Goal: Transaction & Acquisition: Purchase product/service

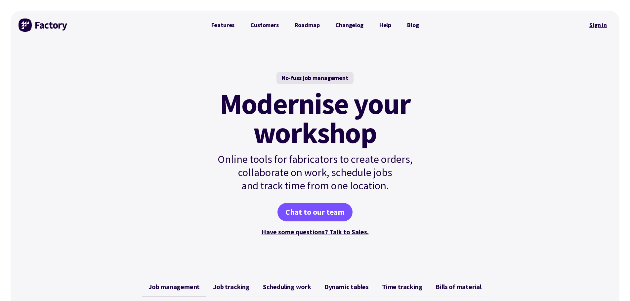
drag, startPoint x: 0, startPoint y: 0, endPoint x: 595, endPoint y: 22, distance: 595.3
click at [595, 22] on link "Sign in" at bounding box center [597, 25] width 27 height 15
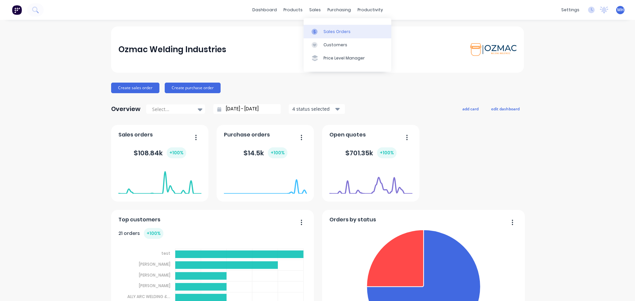
click at [329, 31] on div "Sales Orders" at bounding box center [336, 32] width 27 height 6
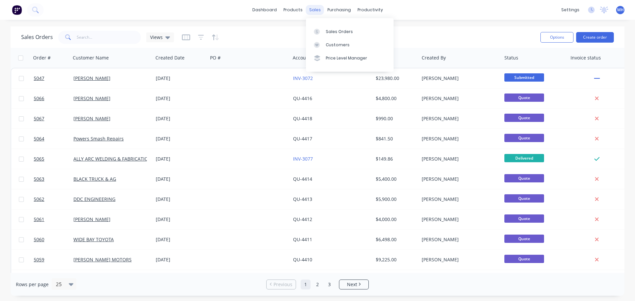
click at [312, 11] on div "sales" at bounding box center [315, 10] width 18 height 10
click at [324, 31] on link "Sales Orders" at bounding box center [350, 31] width 88 height 13
click at [331, 33] on div "Sales Orders" at bounding box center [339, 32] width 27 height 6
click at [329, 32] on div "Sales Orders" at bounding box center [339, 32] width 27 height 6
click at [598, 37] on button "Create order" at bounding box center [595, 37] width 38 height 11
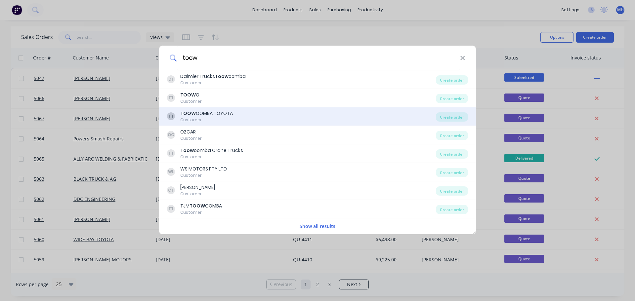
type input "toow"
click at [228, 116] on div "TOOW OOMBA TOYOTA" at bounding box center [206, 113] width 53 height 7
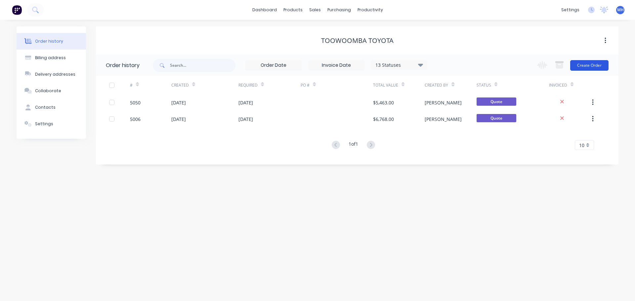
click at [592, 64] on button "Create Order" at bounding box center [589, 65] width 38 height 11
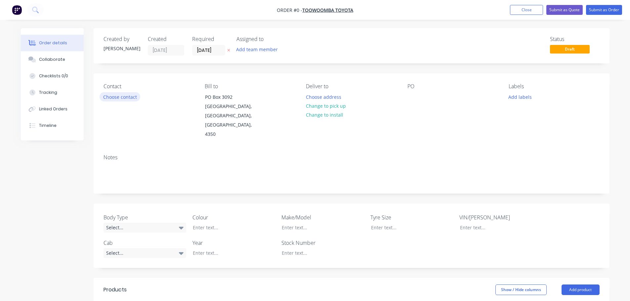
click at [114, 98] on button "Choose contact" at bounding box center [119, 96] width 41 height 9
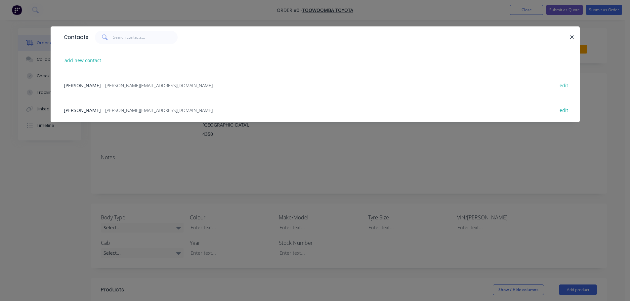
click at [120, 109] on span "- nicolasw@toowoombatoyota.com.au -" at bounding box center [158, 110] width 113 height 6
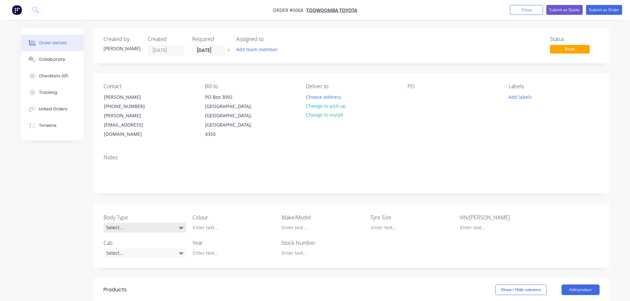
click at [161, 223] on div "Select..." at bounding box center [144, 228] width 83 height 10
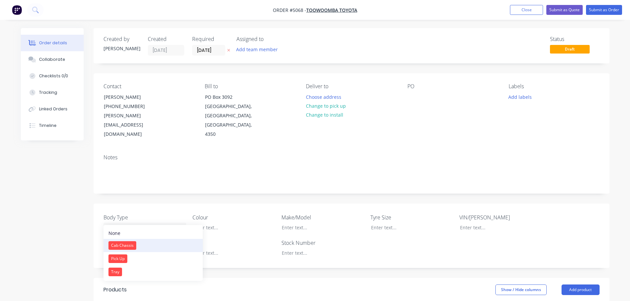
click at [158, 240] on button "Cab Chassis" at bounding box center [152, 245] width 99 height 13
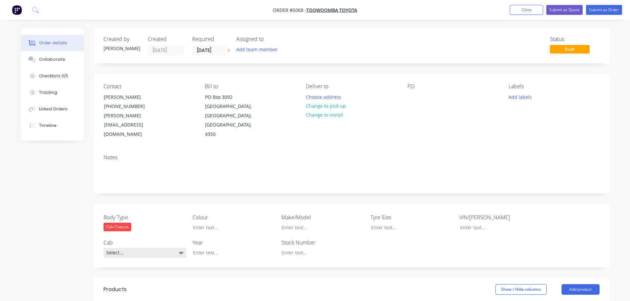
click at [154, 248] on div "Select..." at bounding box center [144, 253] width 83 height 10
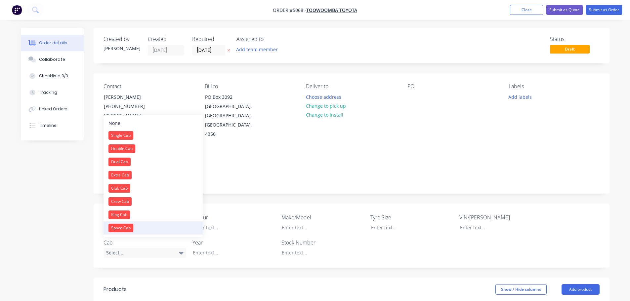
click at [151, 228] on button "Space Cab" at bounding box center [152, 227] width 99 height 13
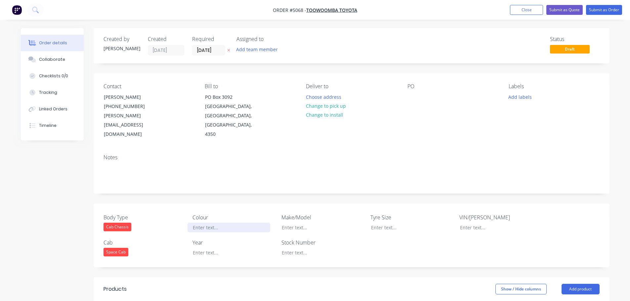
click at [212, 223] on div at bounding box center [228, 228] width 83 height 10
click at [215, 248] on div at bounding box center [228, 253] width 83 height 10
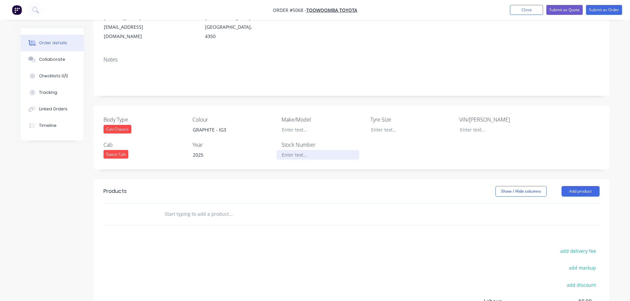
scroll to position [99, 0]
click at [579, 185] on button "Add product" at bounding box center [580, 190] width 38 height 11
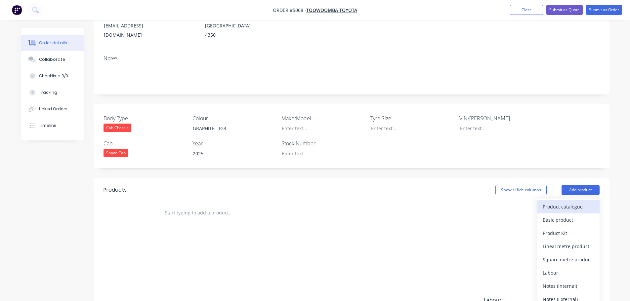
click at [577, 202] on div "Product catalogue" at bounding box center [567, 207] width 51 height 10
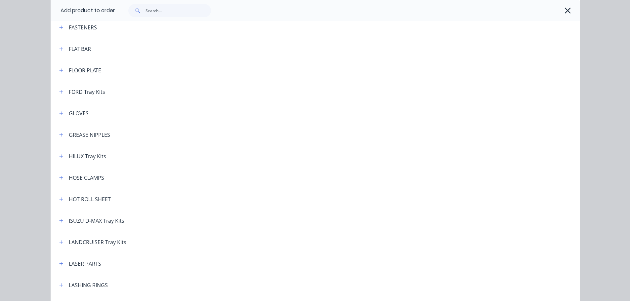
scroll to position [440, 0]
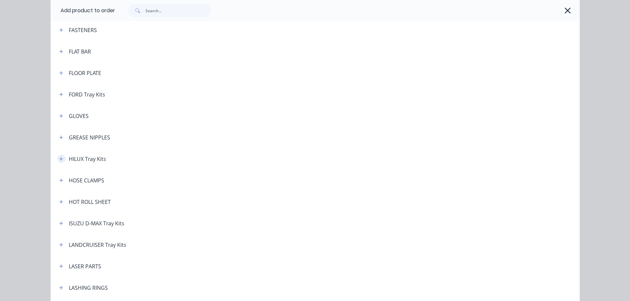
click at [57, 159] on button "button" at bounding box center [61, 159] width 8 height 8
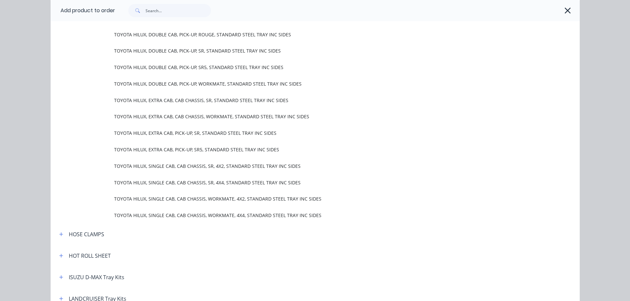
scroll to position [605, 0]
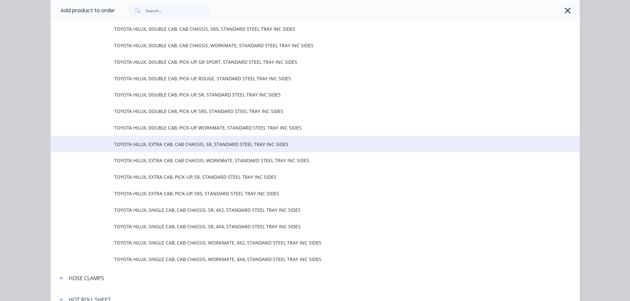
click at [198, 147] on span "TOYOTA HILUX, EXTRA CAB, CAB CHASSIS, SR, STANDARD STEEL TRAY INC SIDES" at bounding box center [300, 144] width 372 height 7
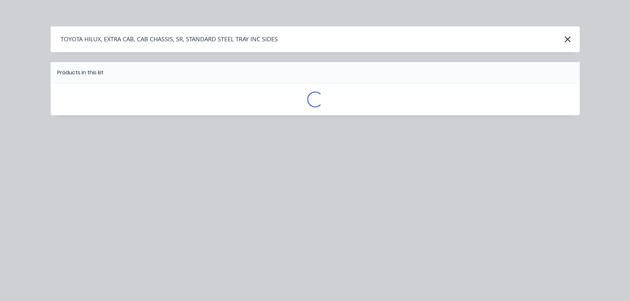
scroll to position [0, 0]
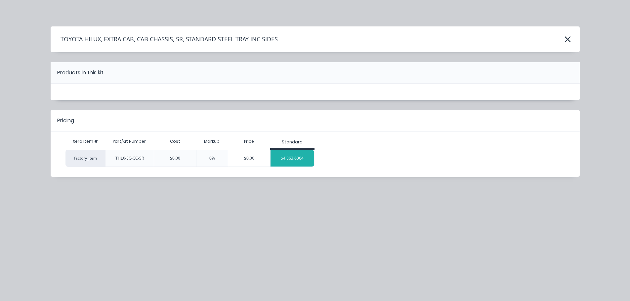
click at [290, 162] on div "$4,863.6364" at bounding box center [292, 158] width 44 height 17
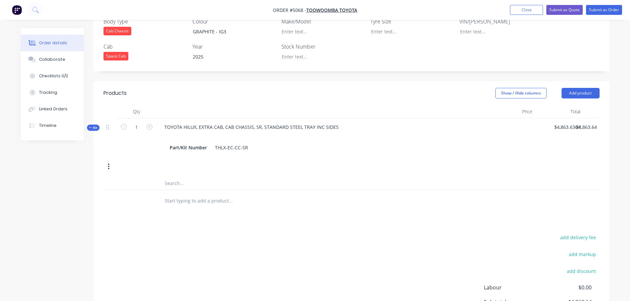
scroll to position [198, 0]
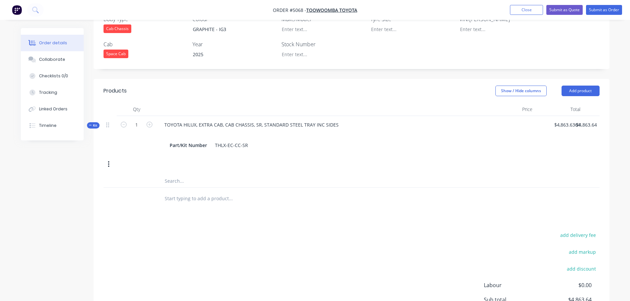
click at [200, 192] on input "text" at bounding box center [230, 198] width 132 height 13
type input "COLOUR:"
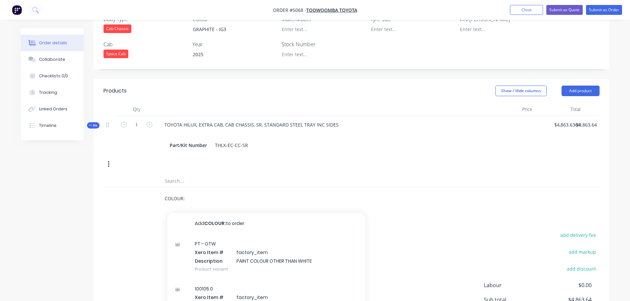
click at [221, 192] on input "COLOUR:" at bounding box center [230, 198] width 132 height 13
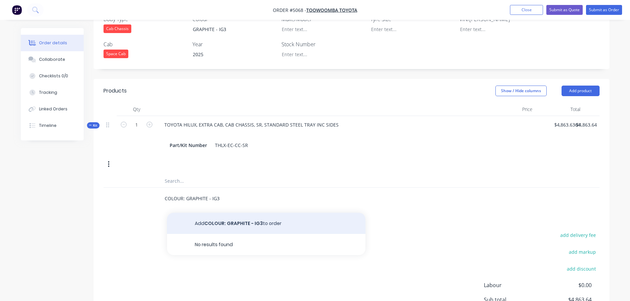
type input "COLOUR: GRAPHITE - IG3"
click at [233, 215] on button "Add COLOUR: GRAPHITE - IG3 to order" at bounding box center [266, 223] width 198 height 21
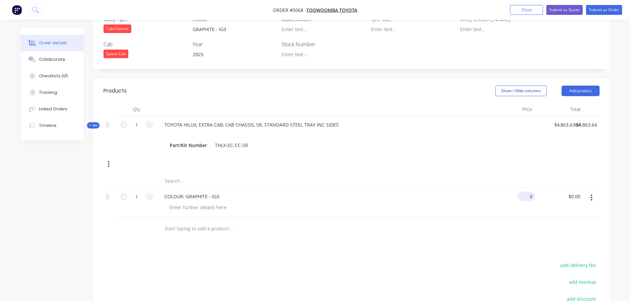
click at [528, 192] on input "0" at bounding box center [527, 197] width 15 height 10
type input "$545.45"
click at [172, 222] on input "text" at bounding box center [230, 228] width 132 height 13
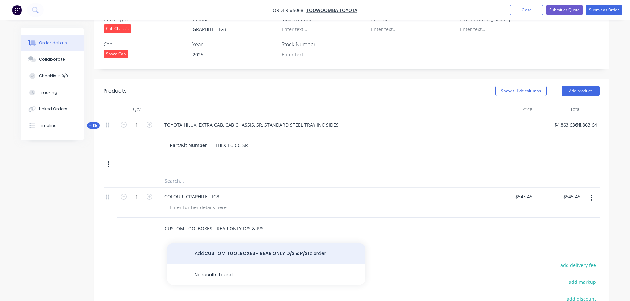
type input "CUSTOM TOOLBOXES - REAR ONLY D/S & P/S"
click at [229, 245] on button "Add CUSTOM TOOLBOXES - REAR ONLY D/S & P/S to order" at bounding box center [266, 253] width 198 height 21
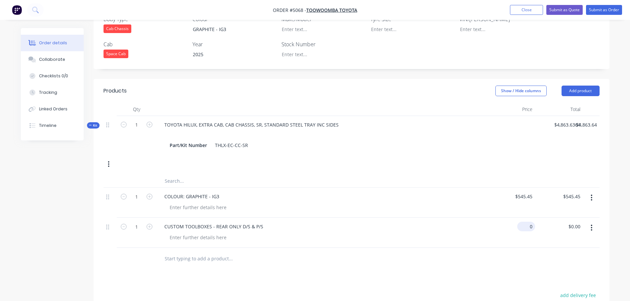
click at [525, 222] on div "0 $0.00" at bounding box center [526, 227] width 18 height 10
type input "$654.55"
click at [150, 224] on icon "button" at bounding box center [149, 227] width 6 height 6
type input "2"
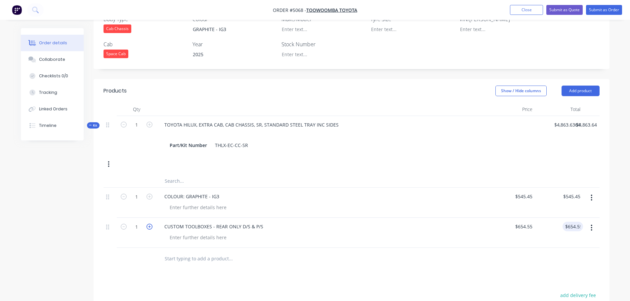
type input "$1,309.10"
click at [273, 257] on div at bounding box center [275, 258] width 238 height 21
click at [241, 252] on input "text" at bounding box center [230, 258] width 132 height 13
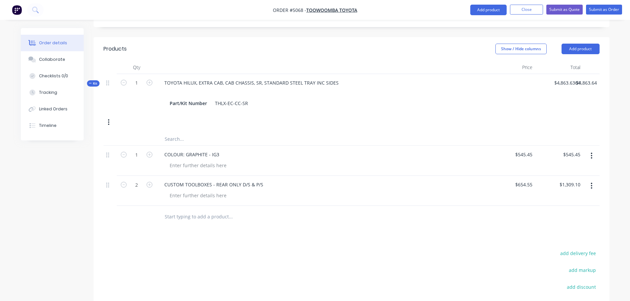
scroll to position [311, 0]
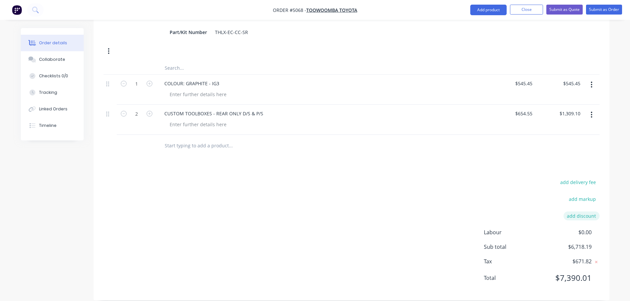
click at [574, 212] on button "add discount" at bounding box center [581, 216] width 36 height 9
click at [534, 213] on input at bounding box center [519, 218] width 62 height 10
type input "DEALER DISCOUNT"
drag, startPoint x: 575, startPoint y: 209, endPoint x: 594, endPoint y: 207, distance: 18.6
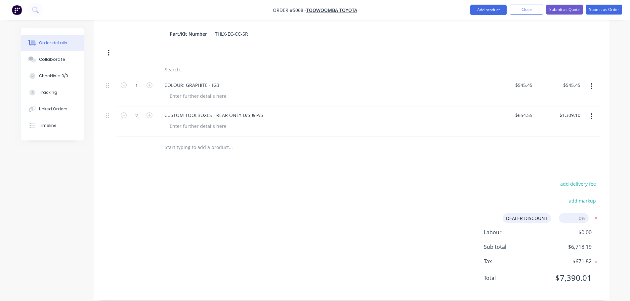
click at [594, 213] on form "DEALER DISCOUNT DEALER DISCOUNT Discount name (Optional) 0%" at bounding box center [548, 218] width 102 height 10
type input "10%"
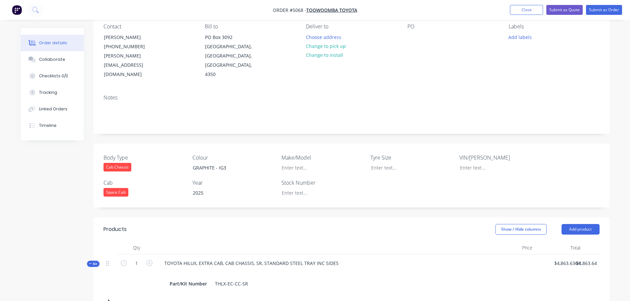
scroll to position [0, 0]
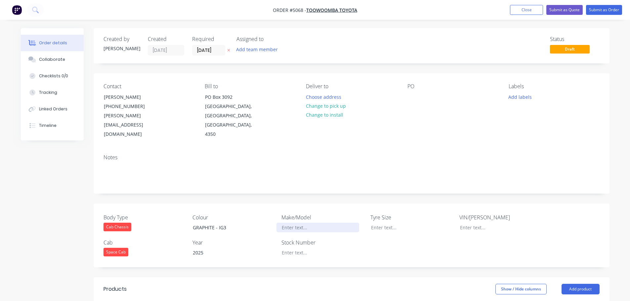
click at [300, 223] on div at bounding box center [317, 228] width 83 height 10
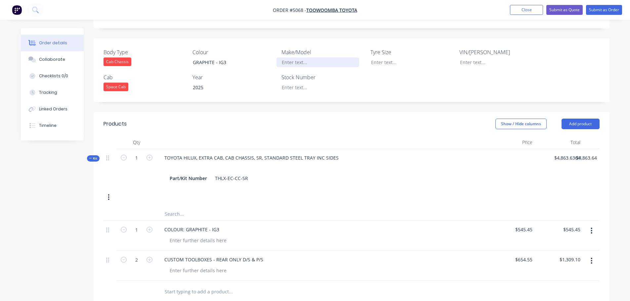
scroll to position [264, 0]
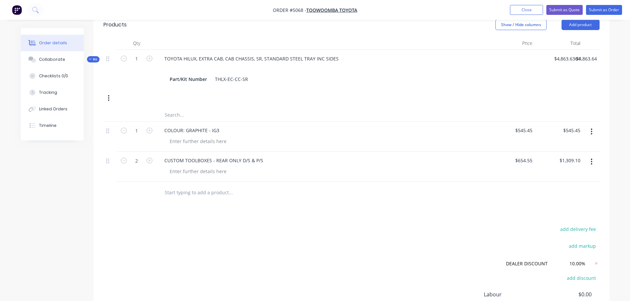
click at [198, 108] on input "text" at bounding box center [230, 114] width 132 height 13
click at [202, 186] on input "text" at bounding box center [230, 192] width 132 height 13
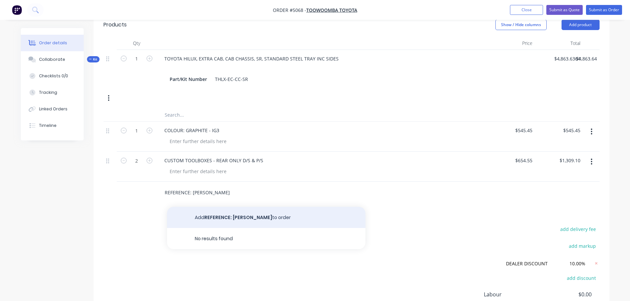
type input "REFERENCE: HAYES"
click at [212, 207] on button "Add REFERENCE: HAYES to order" at bounding box center [266, 217] width 198 height 21
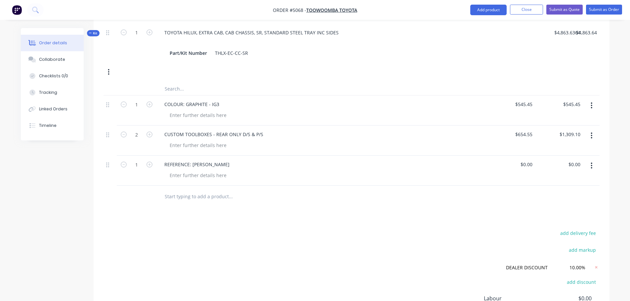
scroll to position [125, 0]
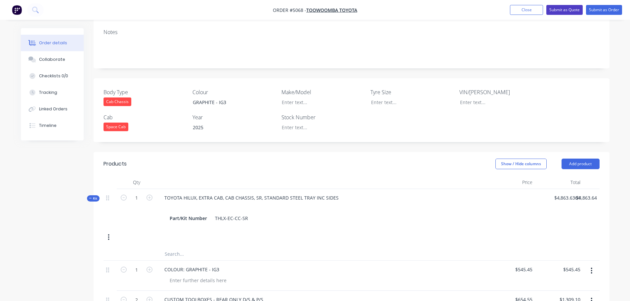
click at [566, 10] on button "Submit as Quote" at bounding box center [564, 10] width 36 height 10
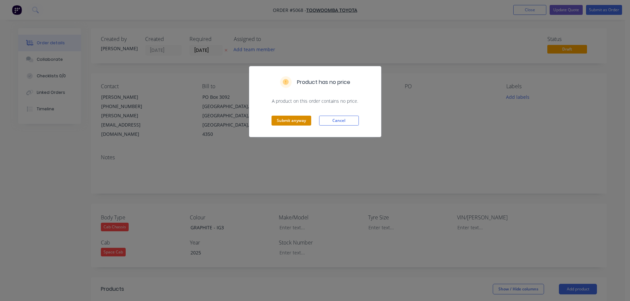
click at [294, 119] on button "Submit anyway" at bounding box center [291, 121] width 40 height 10
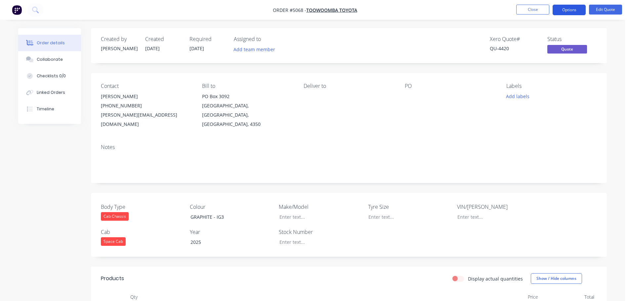
click at [563, 9] on button "Options" at bounding box center [568, 10] width 33 height 11
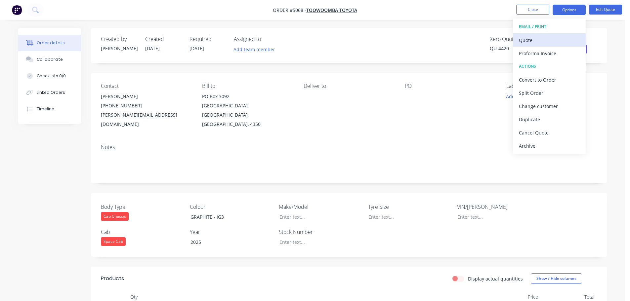
click at [538, 41] on div "Quote" at bounding box center [549, 40] width 61 height 10
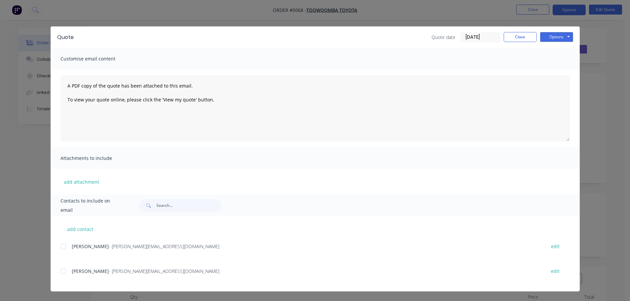
click at [61, 273] on div at bounding box center [63, 271] width 13 height 13
click at [554, 36] on button "Options" at bounding box center [556, 37] width 33 height 10
click at [553, 71] on button "Email" at bounding box center [561, 70] width 42 height 11
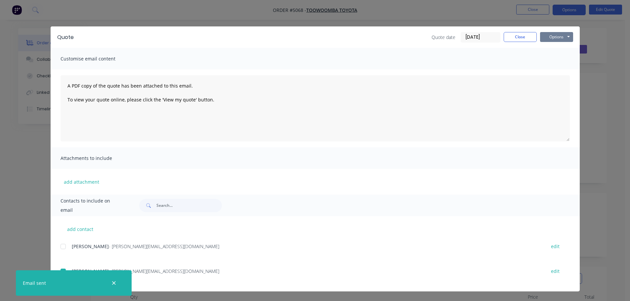
click at [563, 36] on button "Options" at bounding box center [556, 37] width 33 height 10
click at [555, 61] on button "Print" at bounding box center [561, 59] width 42 height 11
click at [525, 35] on button "Close" at bounding box center [519, 37] width 33 height 10
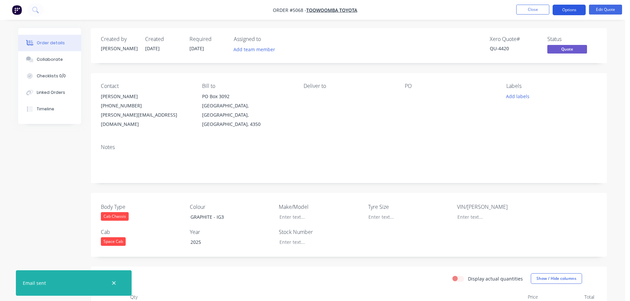
click at [566, 10] on button "Options" at bounding box center [568, 10] width 33 height 11
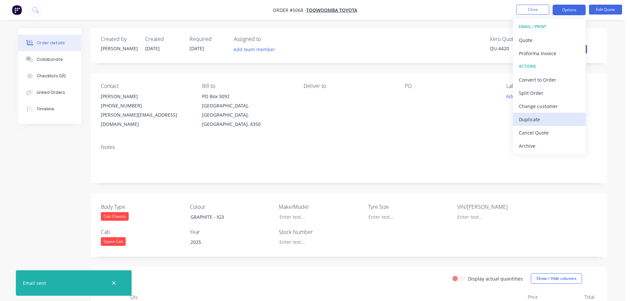
click at [556, 120] on div "Duplicate" at bounding box center [549, 120] width 61 height 10
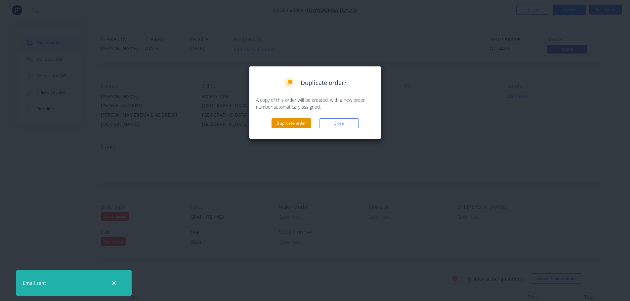
click at [299, 125] on button "Duplicate order" at bounding box center [291, 123] width 40 height 10
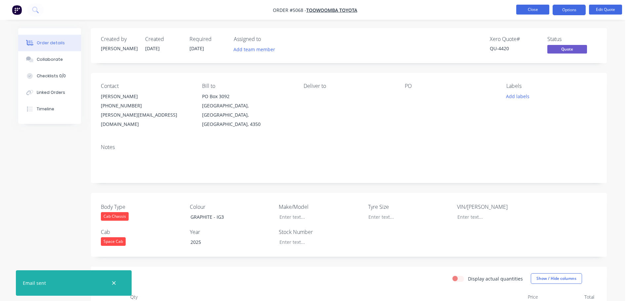
click at [524, 12] on button "Close" at bounding box center [532, 10] width 33 height 10
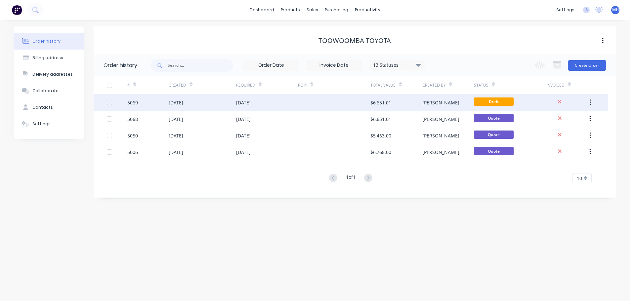
click at [266, 105] on div "[DATE]" at bounding box center [267, 102] width 62 height 17
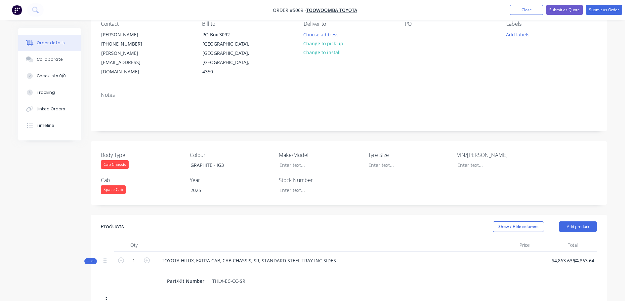
scroll to position [66, 0]
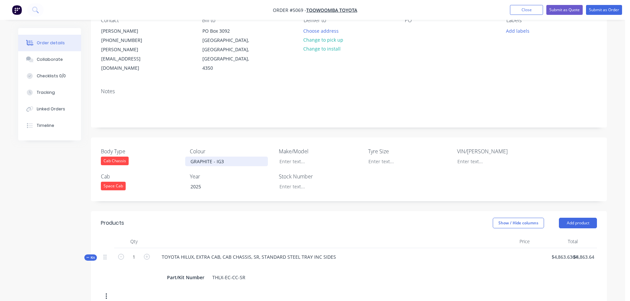
click at [205, 157] on div "GRAPHITE - IG3" at bounding box center [226, 162] width 83 height 10
drag, startPoint x: 247, startPoint y: 153, endPoint x: 181, endPoint y: 153, distance: 65.8
click at [181, 153] on div "Body Type Cab Chassis Colour GRAPHITE - IG3 Make/Model Tyre Size VIN/Rego Cab S…" at bounding box center [349, 169] width 516 height 64
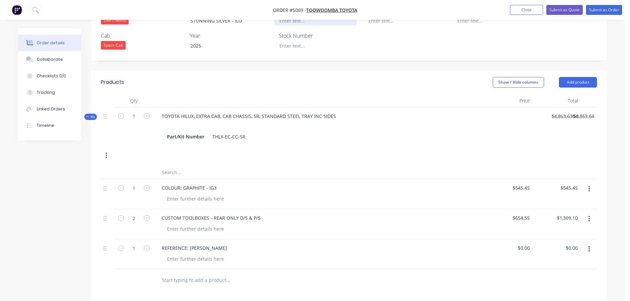
scroll to position [191, 0]
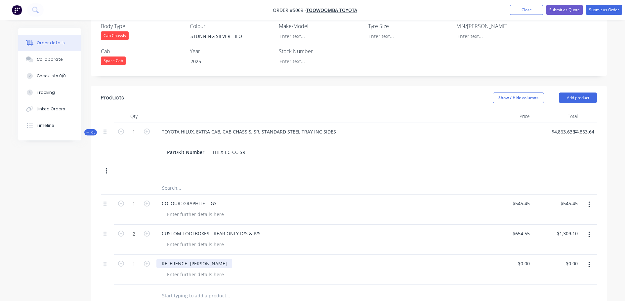
click at [205, 259] on div "REFERENCE: HAYES" at bounding box center [194, 264] width 76 height 10
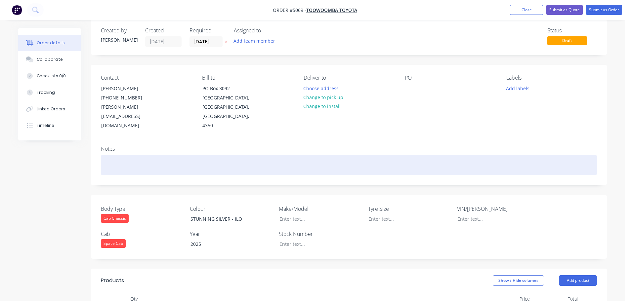
scroll to position [0, 0]
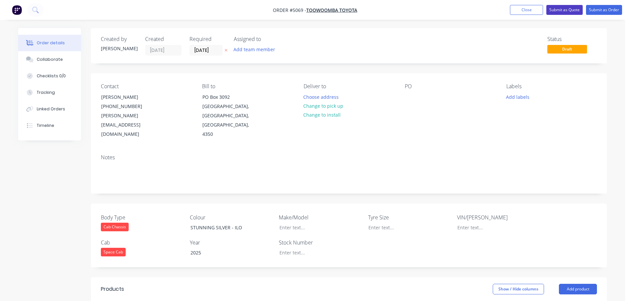
click at [564, 9] on button "Submit as Quote" at bounding box center [564, 10] width 36 height 10
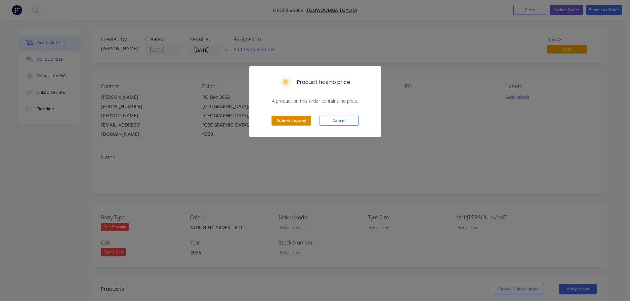
click at [294, 121] on button "Submit anyway" at bounding box center [291, 121] width 40 height 10
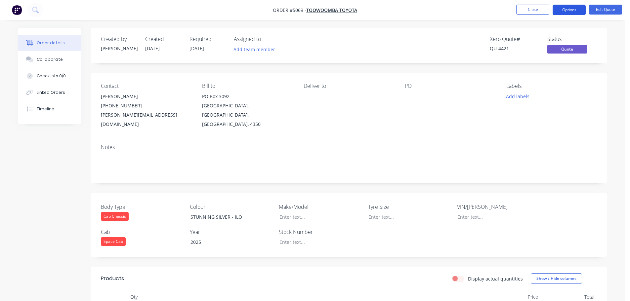
click at [567, 10] on button "Options" at bounding box center [568, 10] width 33 height 11
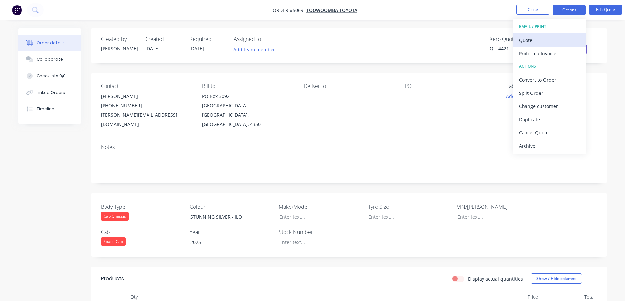
click at [546, 43] on div "Quote" at bounding box center [549, 40] width 61 height 10
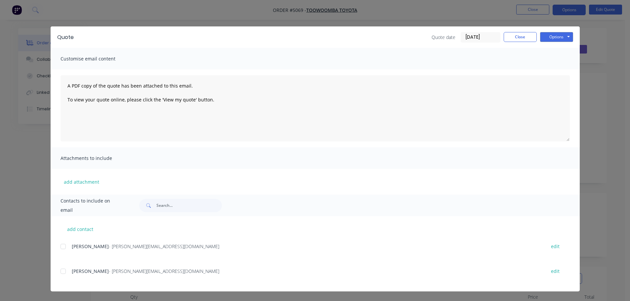
click at [64, 274] on div at bounding box center [63, 271] width 13 height 13
click at [556, 36] on button "Options" at bounding box center [556, 37] width 33 height 10
click at [552, 69] on button "Email" at bounding box center [561, 70] width 42 height 11
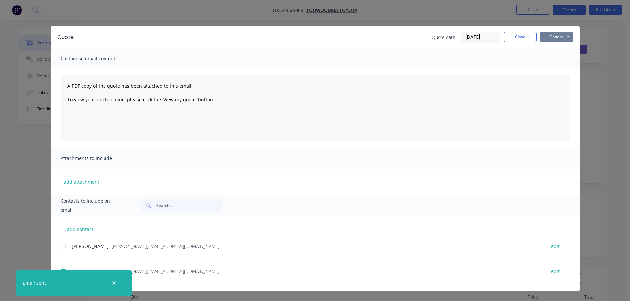
click at [556, 36] on button "Options" at bounding box center [556, 37] width 33 height 10
click at [551, 57] on button "Print" at bounding box center [561, 59] width 42 height 11
click at [526, 36] on button "Close" at bounding box center [519, 37] width 33 height 10
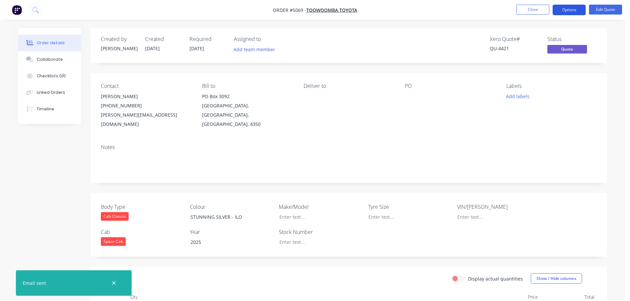
click at [570, 10] on button "Options" at bounding box center [568, 10] width 33 height 11
click at [564, 9] on button "Options" at bounding box center [568, 10] width 33 height 11
click at [565, 10] on button "Options" at bounding box center [568, 10] width 33 height 11
click at [113, 283] on icon "button" at bounding box center [114, 283] width 4 height 4
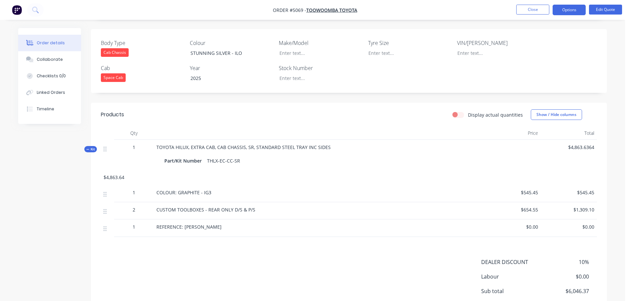
scroll to position [208, 0]
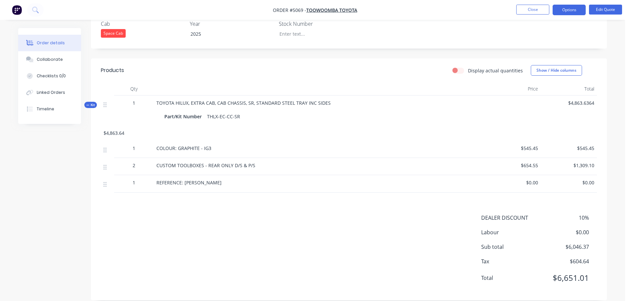
click at [215, 145] on div "COLOUR: GRAPHITE - IG3" at bounding box center [318, 148] width 325 height 7
click at [604, 10] on button "Edit Quote" at bounding box center [605, 10] width 33 height 10
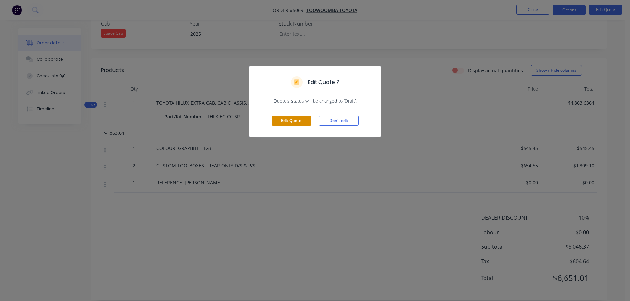
click at [304, 120] on button "Edit Quote" at bounding box center [291, 121] width 40 height 10
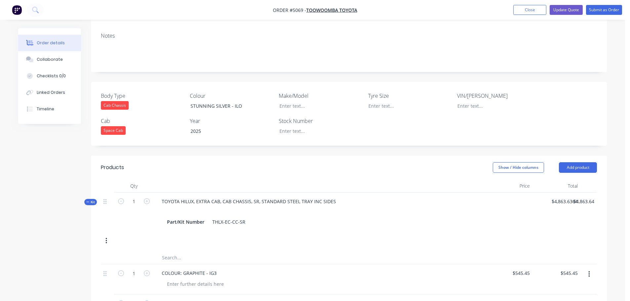
scroll to position [132, 0]
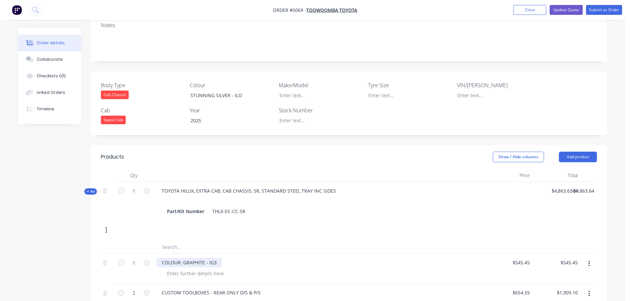
click at [195, 258] on div "COLOUR: GRAPHITE - IG3" at bounding box center [188, 263] width 65 height 10
drag, startPoint x: 215, startPoint y: 253, endPoint x: 183, endPoint y: 254, distance: 32.7
click at [183, 258] on div "COLOUR: GRAPHITE - IG3" at bounding box center [188, 263] width 65 height 10
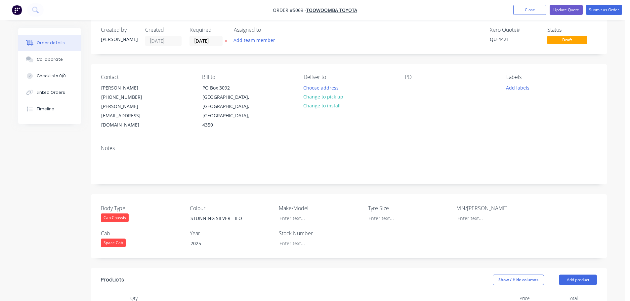
scroll to position [0, 0]
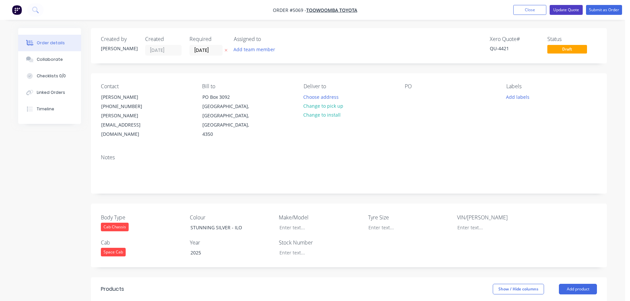
click at [564, 9] on button "Update Quote" at bounding box center [565, 10] width 33 height 10
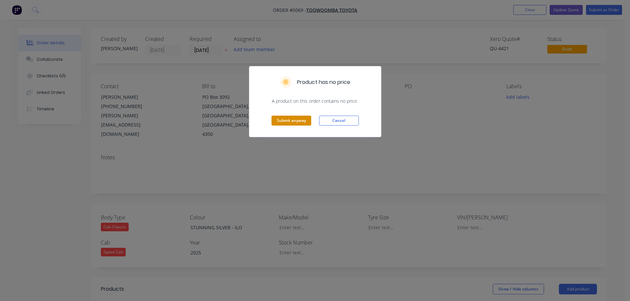
click at [299, 122] on button "Submit anyway" at bounding box center [291, 121] width 40 height 10
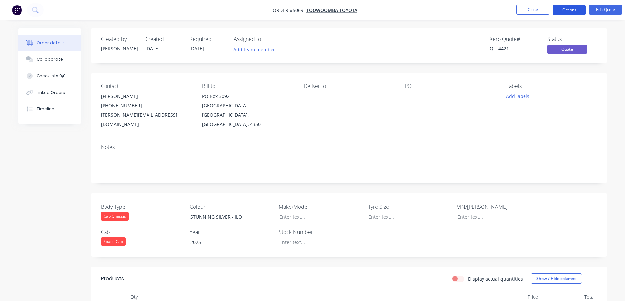
click at [571, 7] on button "Options" at bounding box center [568, 10] width 33 height 11
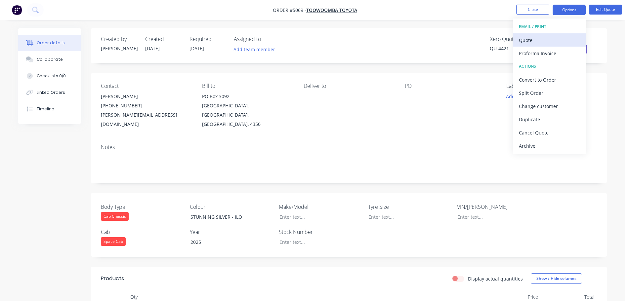
click at [538, 40] on div "Quote" at bounding box center [549, 40] width 61 height 10
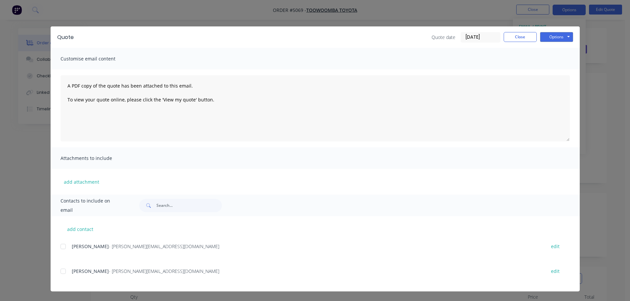
click at [65, 270] on div at bounding box center [63, 271] width 13 height 13
click at [552, 35] on button "Options" at bounding box center [556, 37] width 33 height 10
click at [554, 71] on button "Email" at bounding box center [561, 70] width 42 height 11
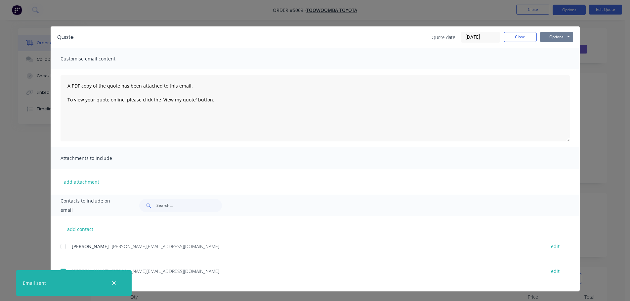
click at [558, 37] on button "Options" at bounding box center [556, 37] width 33 height 10
click at [560, 57] on button "Print" at bounding box center [561, 59] width 42 height 11
click at [519, 37] on button "Close" at bounding box center [519, 37] width 33 height 10
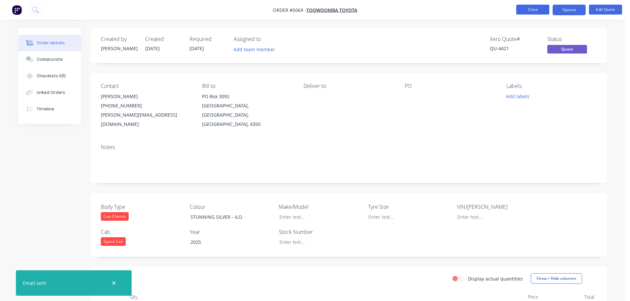
click at [543, 11] on button "Close" at bounding box center [532, 10] width 33 height 10
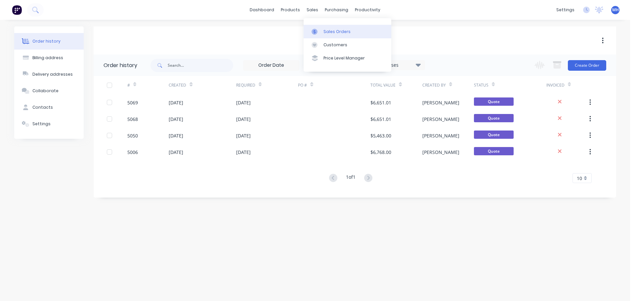
click at [326, 30] on div "Sales Orders" at bounding box center [336, 32] width 27 height 6
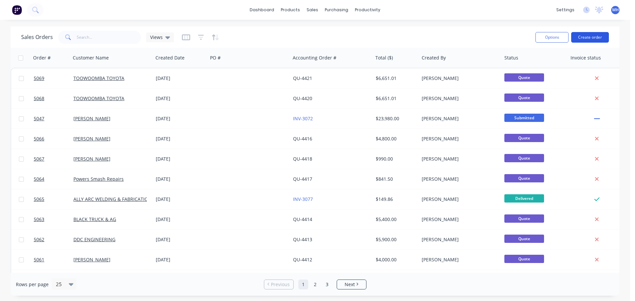
click at [592, 39] on button "Create order" at bounding box center [590, 37] width 38 height 11
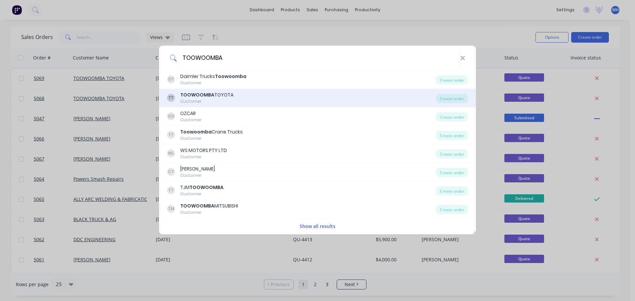
type input "TOOWOOMBA"
click at [206, 98] on b "TOOWOOMBA" at bounding box center [197, 95] width 34 height 7
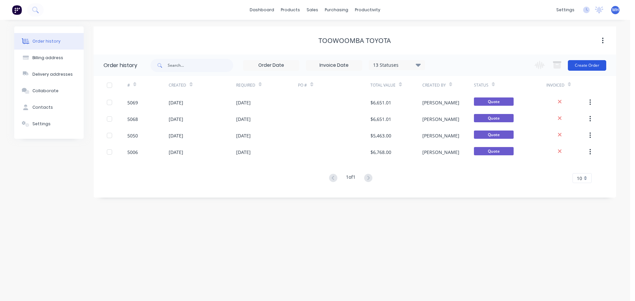
click at [590, 65] on button "Create Order" at bounding box center [586, 65] width 38 height 11
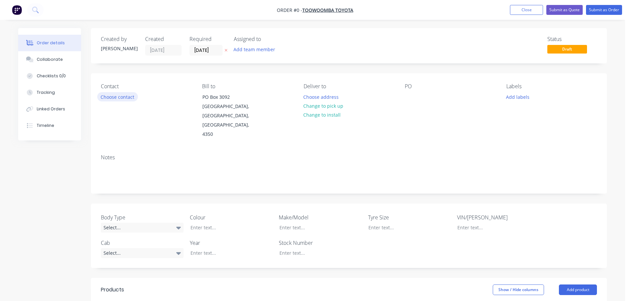
click at [121, 96] on button "Choose contact" at bounding box center [117, 96] width 41 height 9
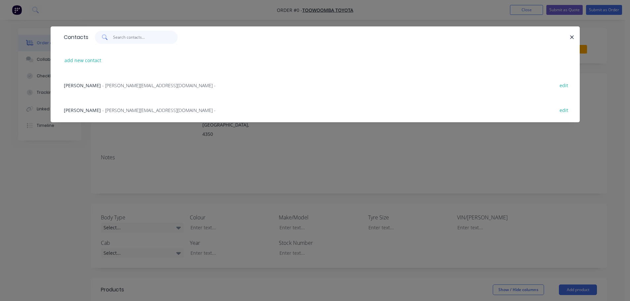
click at [132, 37] on input "text" at bounding box center [145, 37] width 64 height 13
click at [97, 61] on button "add new contact" at bounding box center [83, 60] width 44 height 9
select select "AU"
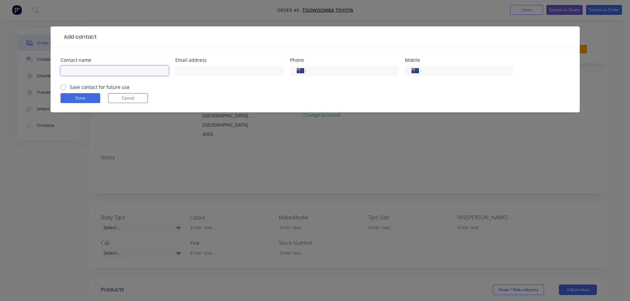
click at [129, 73] on input "text" at bounding box center [114, 71] width 108 height 10
type input "j"
type input "Jenny Harders"
type input "jennyh@toowoombatoyota.com.au"
click at [324, 70] on input "tel" at bounding box center [350, 71] width 79 height 8
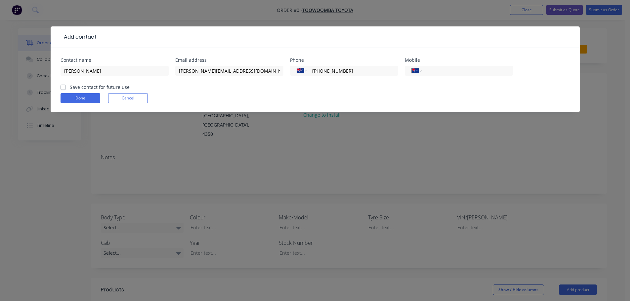
type input "(07) 4631 8300"
click at [70, 87] on label "Save contact for future use" at bounding box center [100, 87] width 60 height 7
click at [62, 87] on input "Save contact for future use" at bounding box center [62, 87] width 5 height 6
checkbox input "true"
click at [84, 99] on button "Done" at bounding box center [80, 98] width 40 height 10
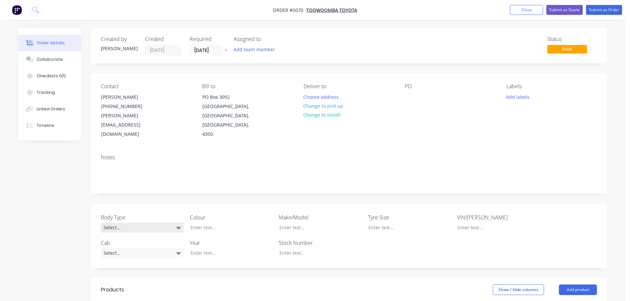
click at [150, 223] on div "Select..." at bounding box center [142, 228] width 83 height 10
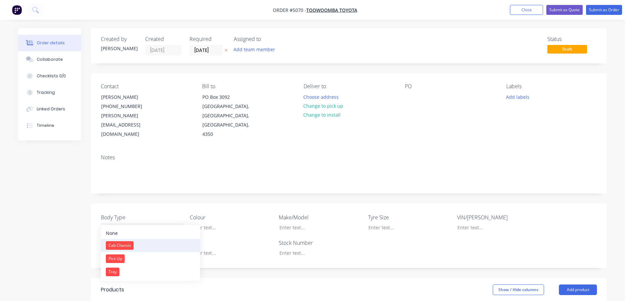
click at [151, 245] on button "Cab Chassis" at bounding box center [150, 245] width 99 height 13
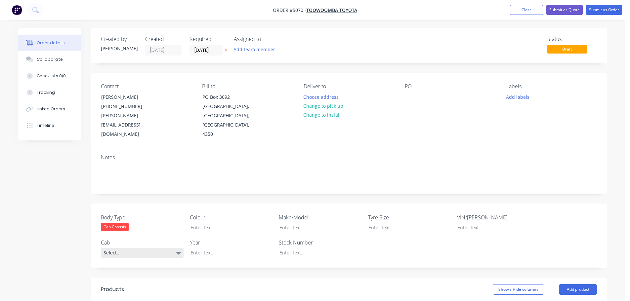
click at [150, 248] on div "Select..." at bounding box center [142, 253] width 83 height 10
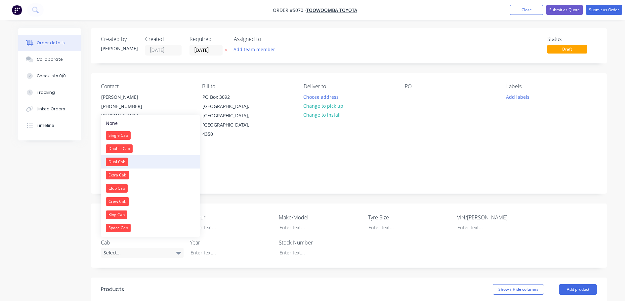
click at [147, 157] on button "Dual Cab" at bounding box center [150, 161] width 99 height 13
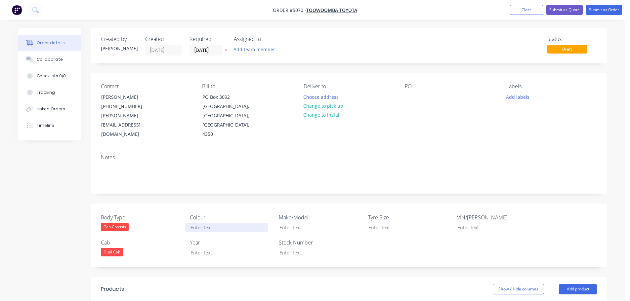
click at [215, 223] on div at bounding box center [226, 228] width 83 height 10
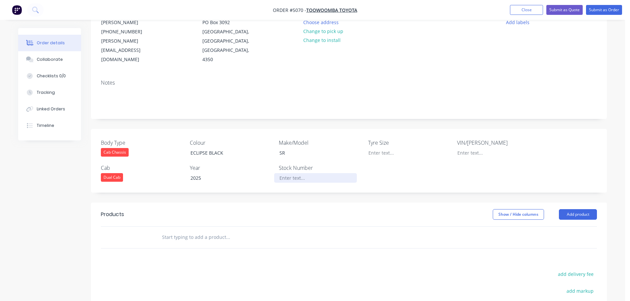
scroll to position [99, 0]
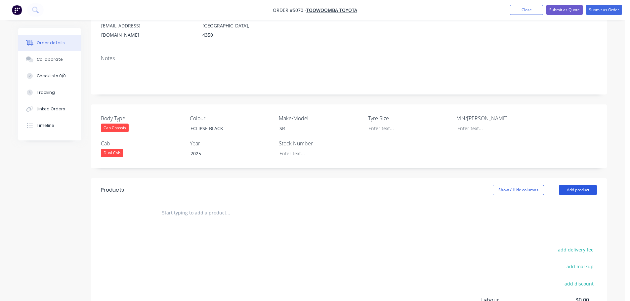
click at [579, 185] on button "Add product" at bounding box center [578, 190] width 38 height 11
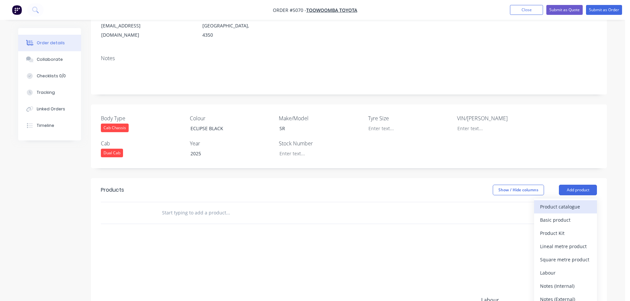
click at [571, 202] on div "Product catalogue" at bounding box center [565, 207] width 51 height 10
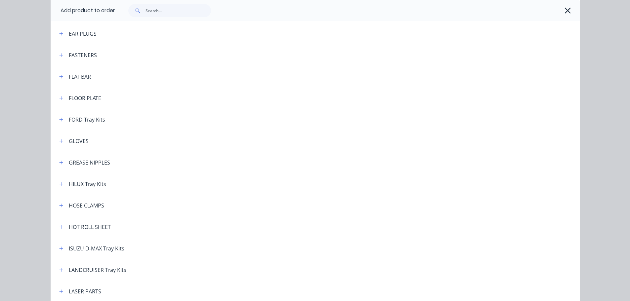
scroll to position [430, 0]
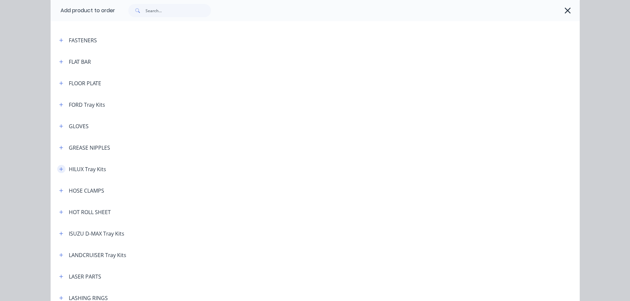
click at [60, 169] on icon "button" at bounding box center [61, 169] width 4 height 4
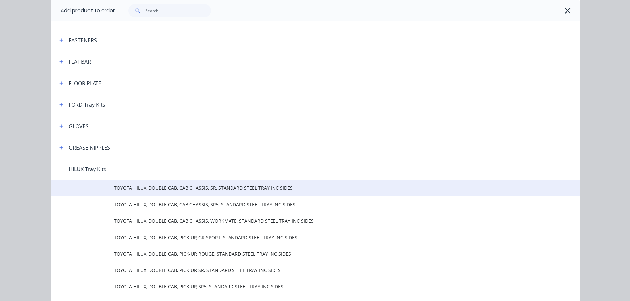
click at [190, 188] on span "TOYOTA HILUX, DOUBLE CAB, CAB CHASSIS, SR, STANDARD STEEL TRAY INC SIDES" at bounding box center [300, 187] width 372 height 7
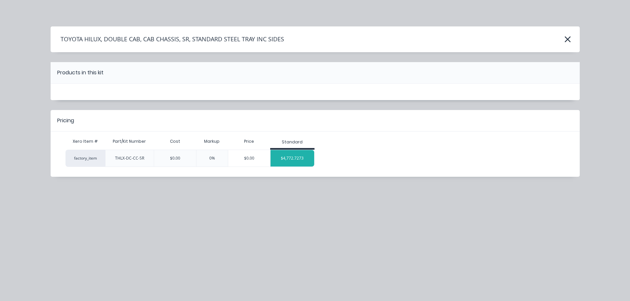
click at [296, 155] on div "$4,772.7273" at bounding box center [292, 158] width 44 height 17
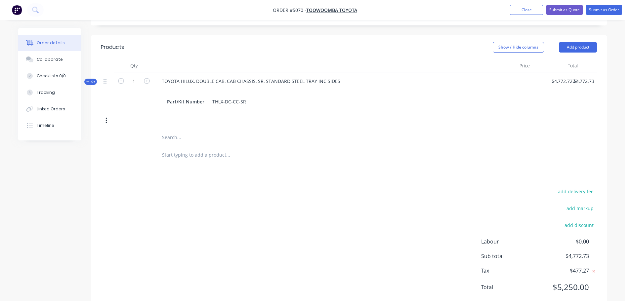
scroll to position [251, 0]
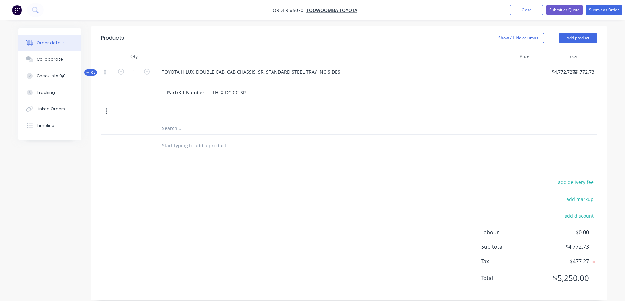
click at [197, 139] on input "text" at bounding box center [228, 145] width 132 height 13
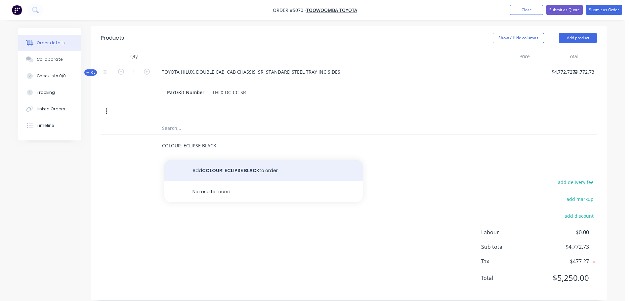
type input "COLOUR: ECLIPSE BLACK"
click at [212, 163] on button "Add COLOUR: ECLIPSE BLACK to order" at bounding box center [263, 170] width 198 height 21
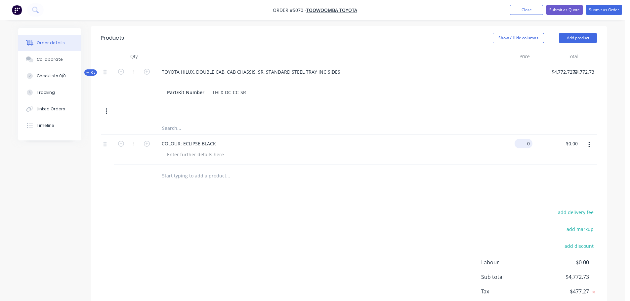
click at [526, 139] on input "0" at bounding box center [524, 144] width 15 height 10
type input "$545.45"
click at [165, 169] on input "text" at bounding box center [228, 175] width 132 height 13
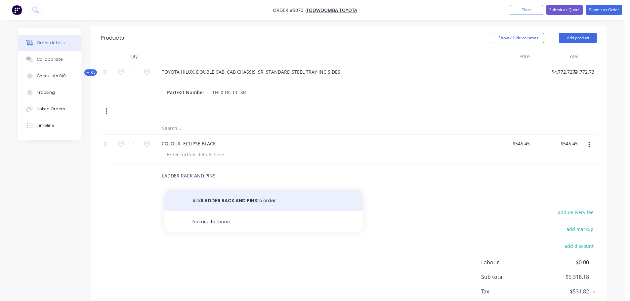
type input "LADDER RACK AND PINS"
click at [207, 192] on button "Add LADDER RACK AND PINS to order" at bounding box center [263, 200] width 198 height 21
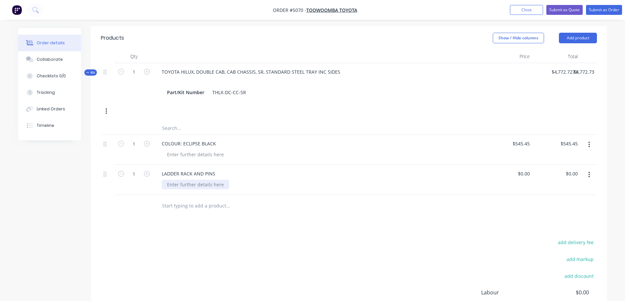
click at [195, 180] on div at bounding box center [195, 185] width 67 height 10
type input "$728.27"
click at [189, 199] on input "text" at bounding box center [228, 205] width 132 height 13
click at [193, 199] on input "CAPPING - STANLESS S" at bounding box center [228, 205] width 132 height 13
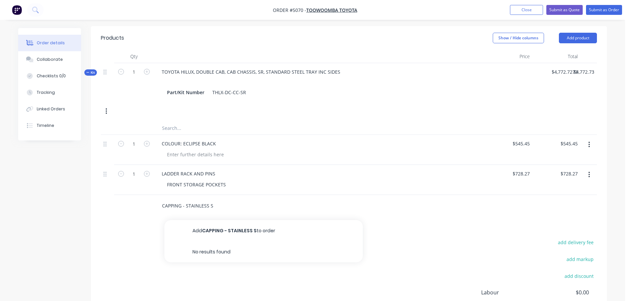
click at [220, 199] on input "CAPPING - STAINLESS S" at bounding box center [228, 205] width 132 height 13
type input "CAPPING - STAINLESS STEEL SMOOTH"
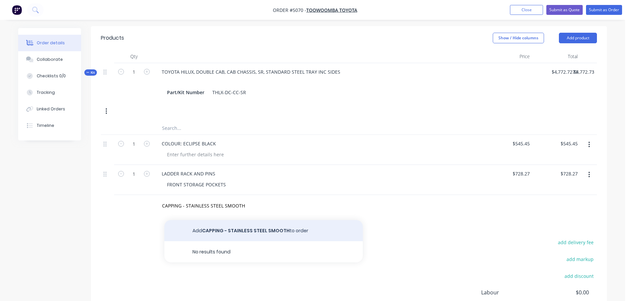
click at [228, 221] on button "Add CAPPING - STAINLESS STEEL SMOOTH to order" at bounding box center [263, 230] width 198 height 21
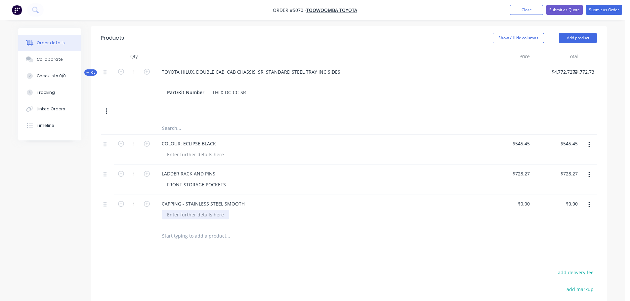
click at [219, 210] on div at bounding box center [195, 215] width 67 height 10
type input "$309.09"
click at [181, 229] on input "text" at bounding box center [228, 235] width 132 height 13
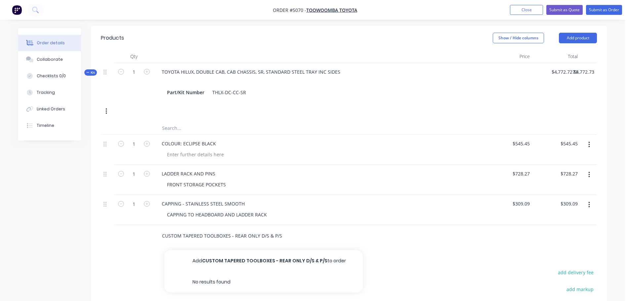
type input "CUSTOM TAPERED TOOLBOXES - REAR ONLY D/S & P/S"
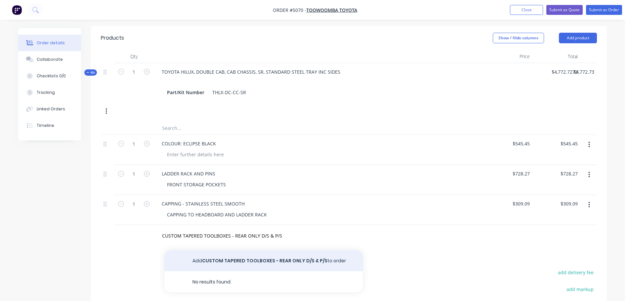
click at [225, 250] on button "Add CUSTOM TAPERED TOOLBOXES - REAR ONLY D/S & P/S to order" at bounding box center [263, 260] width 198 height 21
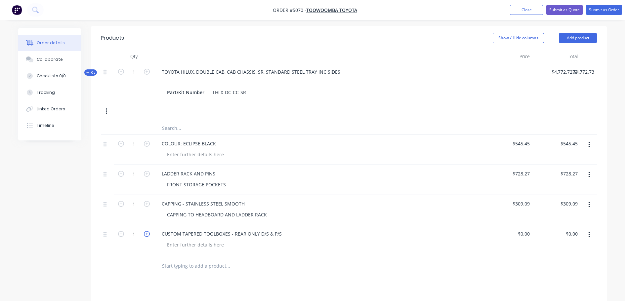
click at [148, 231] on icon "button" at bounding box center [147, 234] width 6 height 6
type input "2"
click at [521, 225] on div "0 0" at bounding box center [508, 240] width 48 height 30
type input "$654.55"
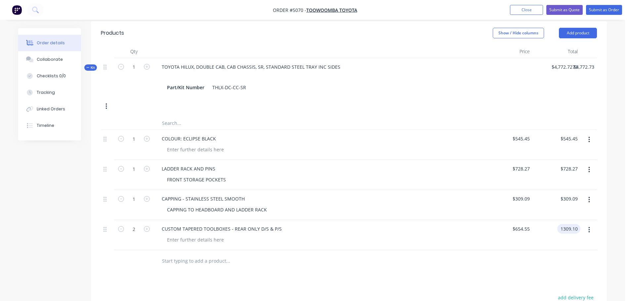
scroll to position [371, 0]
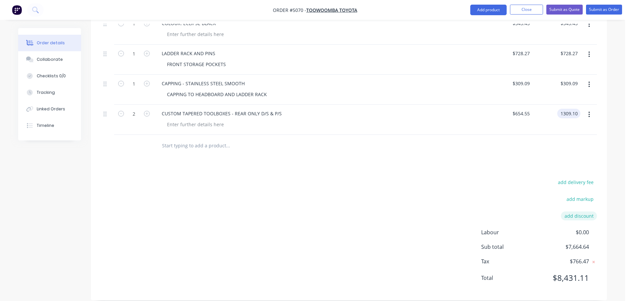
type input "$1,309.10"
click at [576, 212] on button "add discount" at bounding box center [579, 216] width 36 height 9
click at [569, 213] on input at bounding box center [571, 218] width 30 height 10
type input "10"
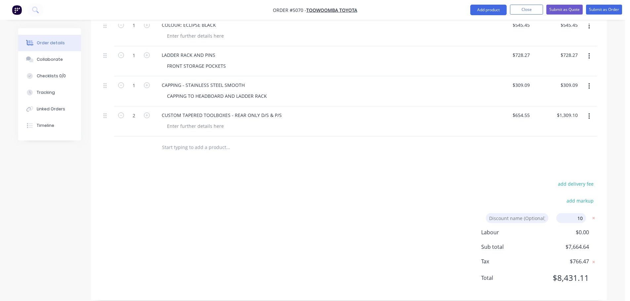
click at [496, 213] on input at bounding box center [516, 218] width 62 height 10
type input "DEALER DISCOUNT"
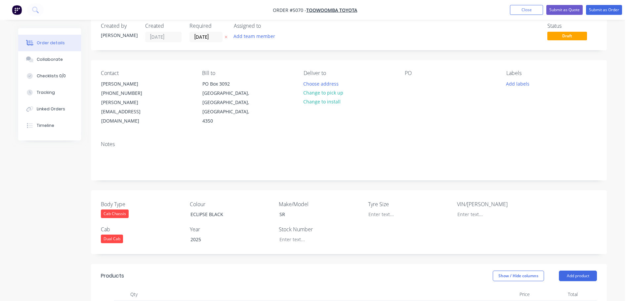
scroll to position [0, 0]
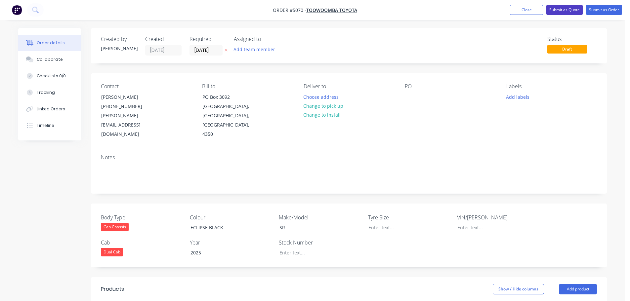
click at [560, 10] on button "Submit as Quote" at bounding box center [564, 10] width 36 height 10
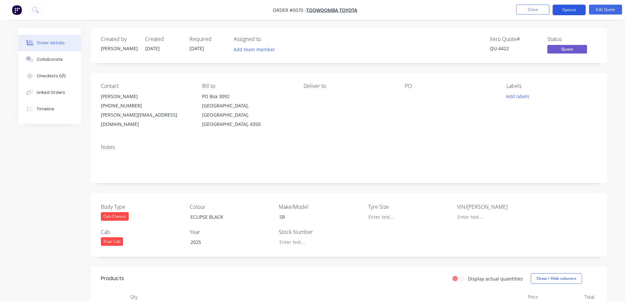
click at [562, 11] on button "Options" at bounding box center [568, 10] width 33 height 11
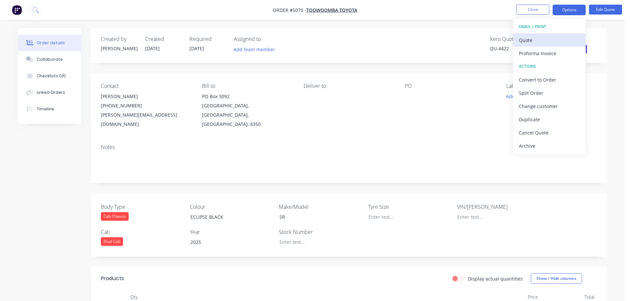
click at [546, 42] on div "Quote" at bounding box center [549, 40] width 61 height 10
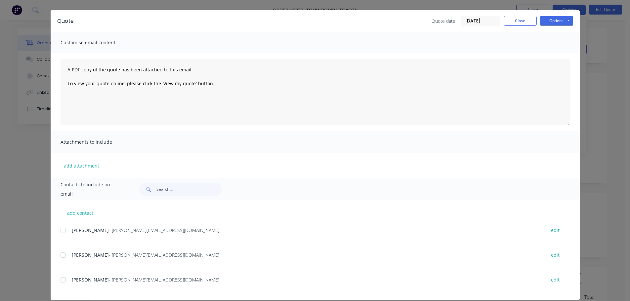
scroll to position [24, 0]
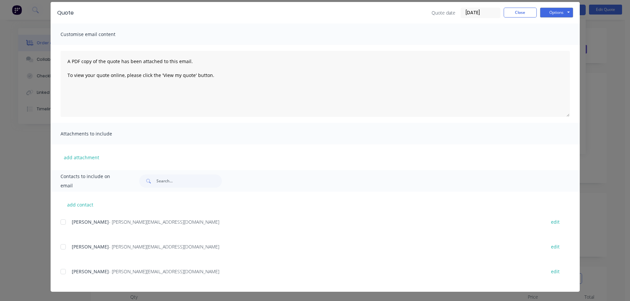
click at [63, 271] on div at bounding box center [63, 271] width 13 height 13
click at [552, 13] on button "Options" at bounding box center [556, 13] width 33 height 10
click at [557, 47] on button "Email" at bounding box center [561, 46] width 42 height 11
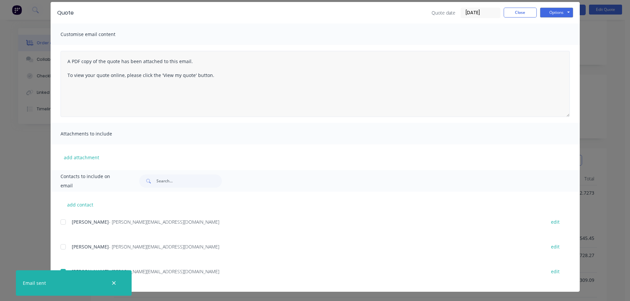
scroll to position [132, 0]
click at [553, 13] on button "Options" at bounding box center [556, 13] width 33 height 10
click at [553, 34] on button "Print" at bounding box center [561, 35] width 42 height 11
click at [518, 14] on button "Close" at bounding box center [519, 13] width 33 height 10
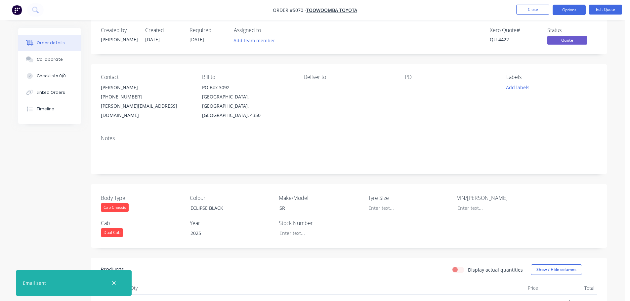
scroll to position [0, 0]
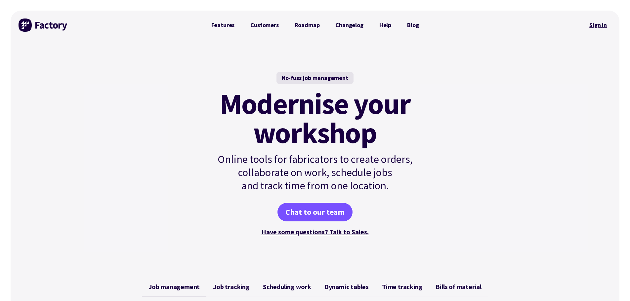
click at [596, 29] on link "Sign in" at bounding box center [597, 25] width 27 height 15
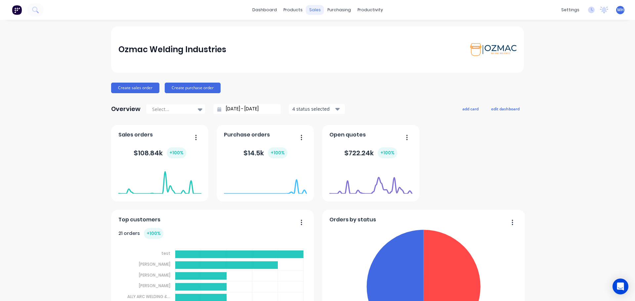
click at [311, 11] on div "sales" at bounding box center [315, 10] width 18 height 10
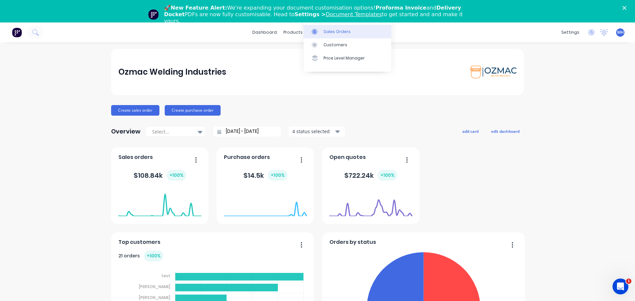
click at [325, 32] on div "Sales Orders" at bounding box center [336, 32] width 27 height 6
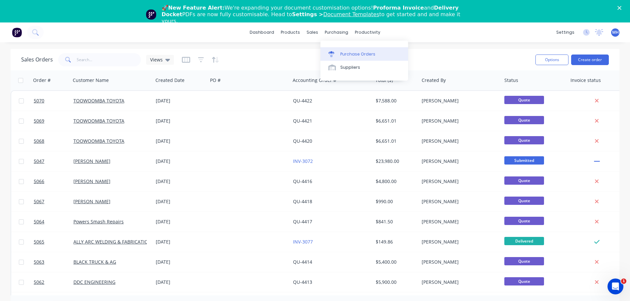
click at [347, 55] on div "Purchase Orders" at bounding box center [357, 54] width 35 height 6
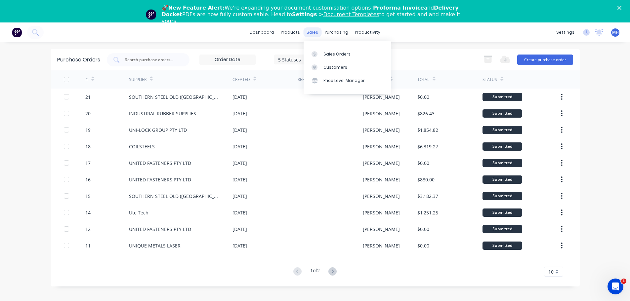
click at [312, 32] on div "sales" at bounding box center [312, 32] width 18 height 10
click at [330, 53] on div "Sales Orders" at bounding box center [336, 54] width 27 height 6
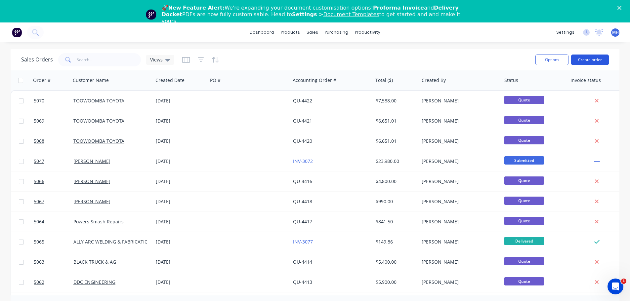
click at [591, 59] on button "Create order" at bounding box center [590, 60] width 38 height 11
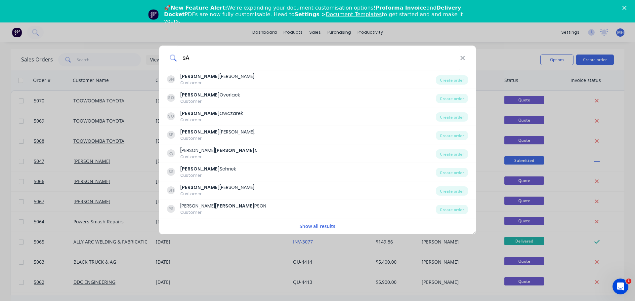
type input "s"
click at [218, 55] on input "Sam" at bounding box center [318, 58] width 283 height 25
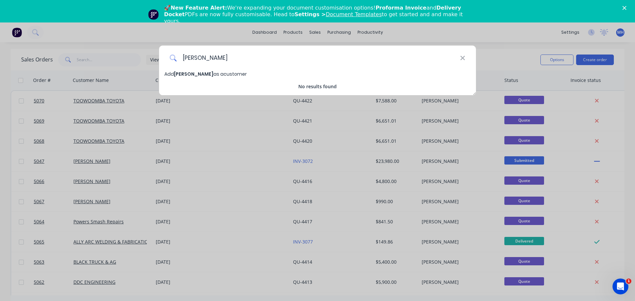
type input "[PERSON_NAME]"
click at [210, 75] on span "Add Sam Fry as a customer" at bounding box center [205, 74] width 82 height 7
select select "AU"
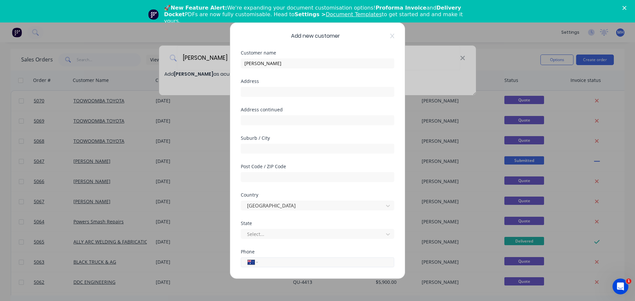
click at [273, 265] on input "tel" at bounding box center [324, 262] width 125 height 8
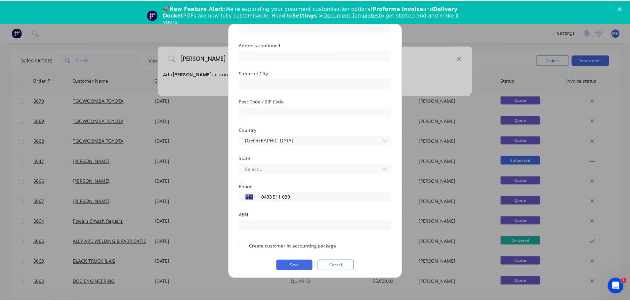
scroll to position [67, 0]
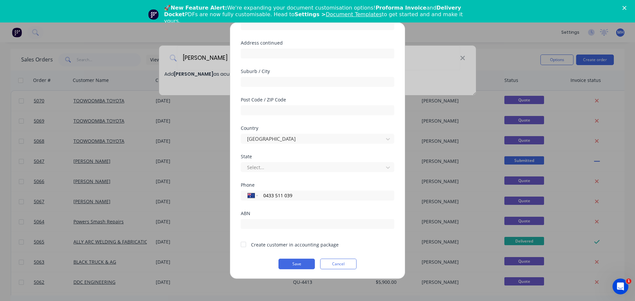
type input "0433 511 039"
click at [243, 246] on div at bounding box center [243, 244] width 13 height 13
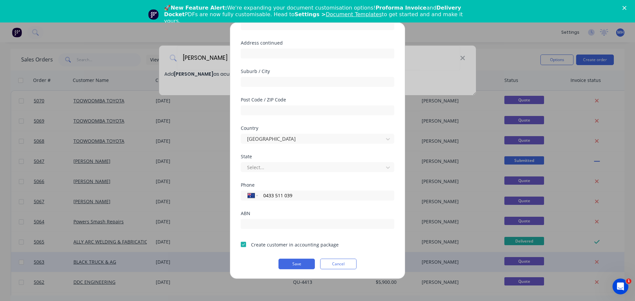
click at [295, 262] on button "Save" at bounding box center [296, 263] width 36 height 11
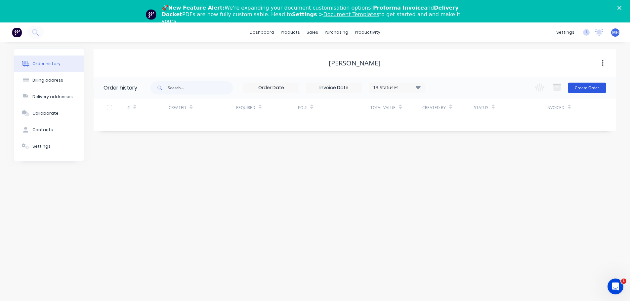
click at [588, 89] on button "Create Order" at bounding box center [586, 88] width 38 height 11
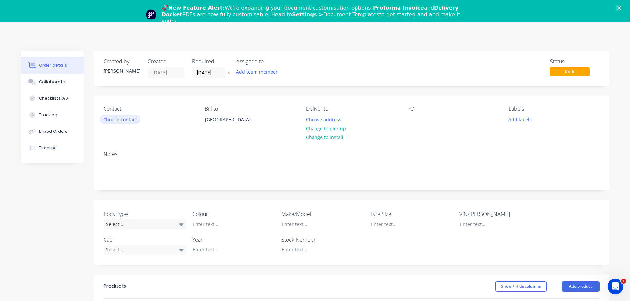
click at [122, 121] on button "Choose contact" at bounding box center [119, 119] width 41 height 9
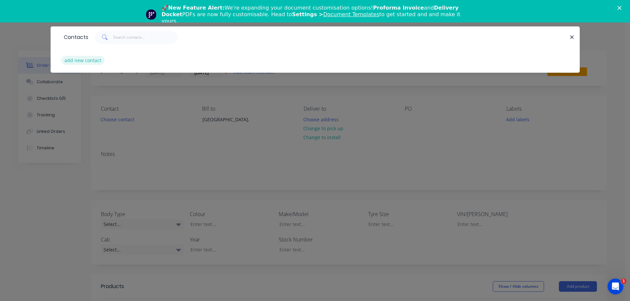
click at [88, 61] on button "add new contact" at bounding box center [83, 60] width 44 height 9
select select "AU"
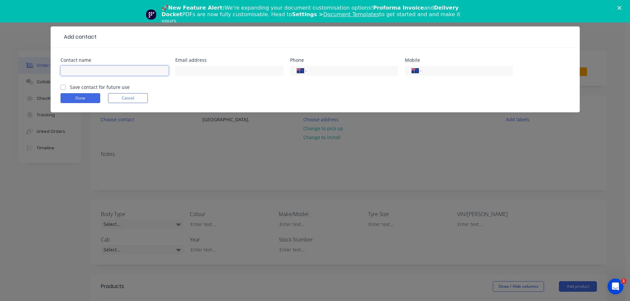
click at [96, 72] on input "text" at bounding box center [114, 71] width 108 height 10
type input "[PERSON_NAME]"
click at [70, 87] on label "Save contact for future use" at bounding box center [100, 87] width 60 height 7
click at [62, 87] on input "Save contact for future use" at bounding box center [62, 87] width 5 height 6
checkbox input "true"
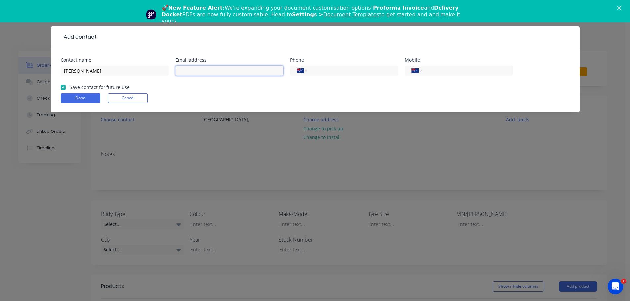
click at [200, 72] on input "text" at bounding box center [229, 71] width 108 height 10
type input "[EMAIL_ADDRESS][DOMAIN_NAME]"
type input "0433 511 039"
click at [93, 97] on button "Done" at bounding box center [80, 98] width 40 height 10
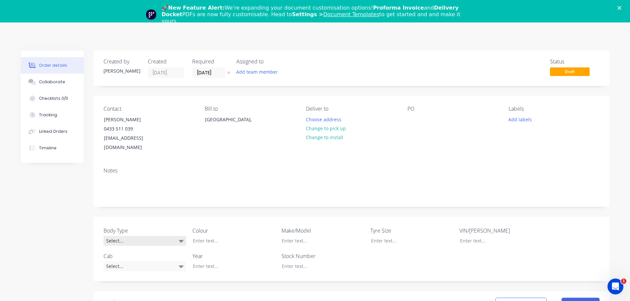
click at [179, 237] on icon at bounding box center [181, 240] width 5 height 7
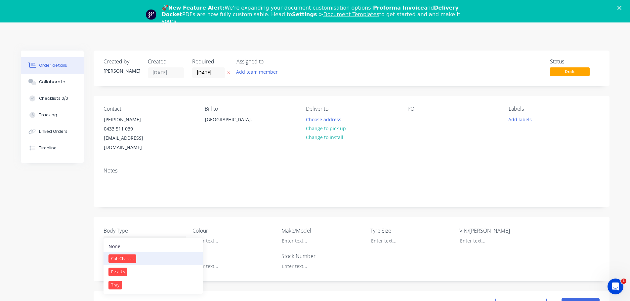
click at [161, 257] on button "Cab Chassis" at bounding box center [152, 258] width 99 height 13
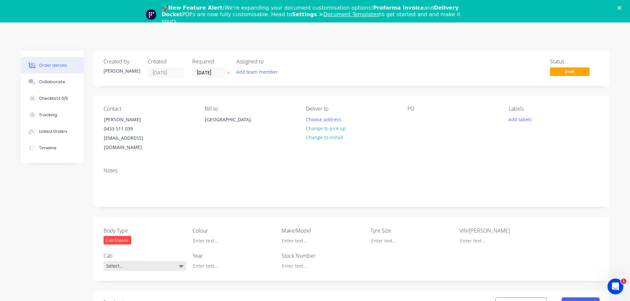
click at [161, 261] on div "Select..." at bounding box center [144, 266] width 83 height 10
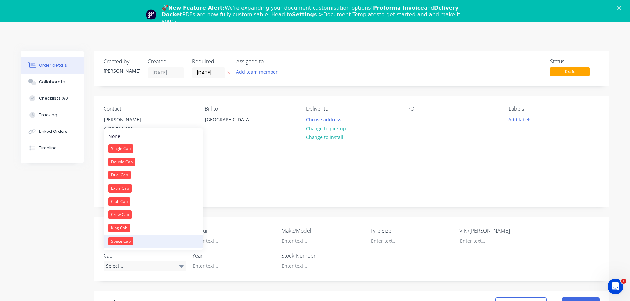
click at [156, 241] on button "Space Cab" at bounding box center [152, 241] width 99 height 13
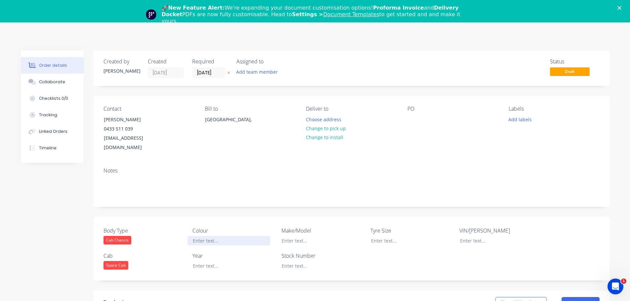
click at [209, 236] on div at bounding box center [228, 241] width 83 height 10
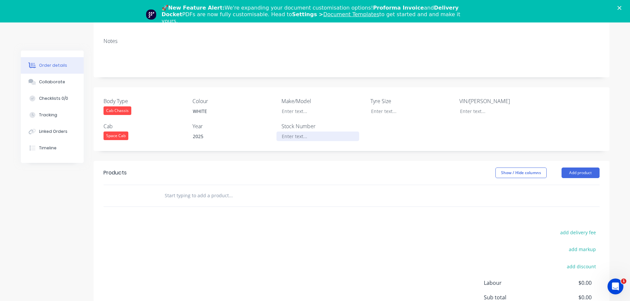
scroll to position [132, 0]
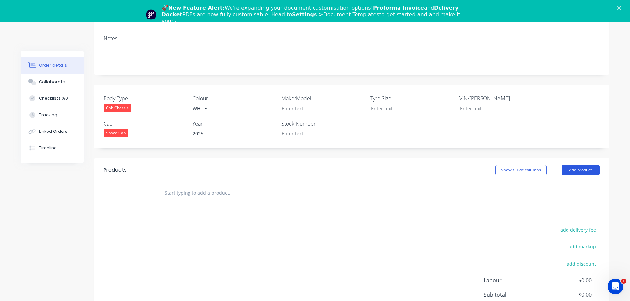
click at [577, 165] on button "Add product" at bounding box center [580, 170] width 38 height 11
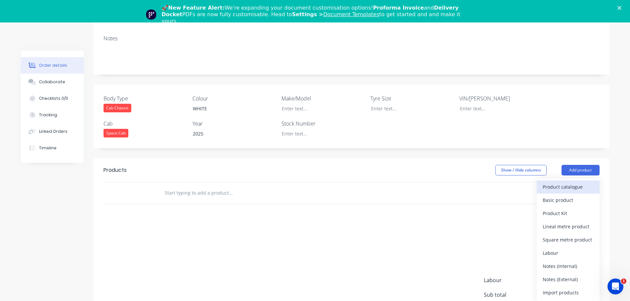
click at [575, 182] on div "Product catalogue" at bounding box center [567, 187] width 51 height 10
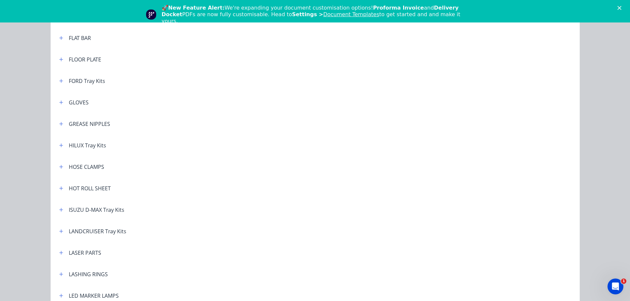
scroll to position [397, 0]
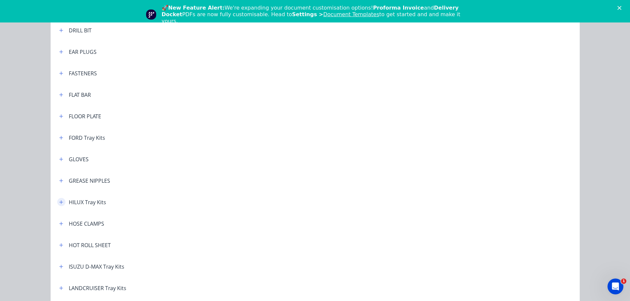
click at [59, 200] on icon "button" at bounding box center [61, 202] width 4 height 5
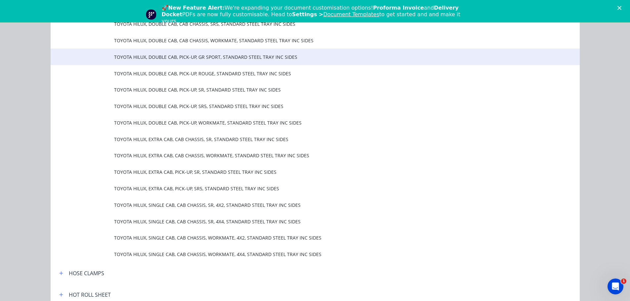
scroll to position [628, 0]
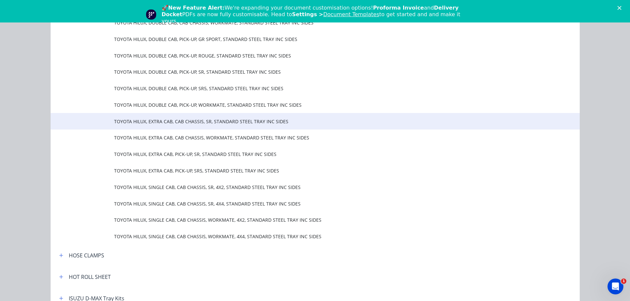
click at [183, 125] on td "TOYOTA HILUX, EXTRA CAB, CAB CHASSIS, SR, STANDARD STEEL TRAY INC SIDES" at bounding box center [346, 121] width 465 height 17
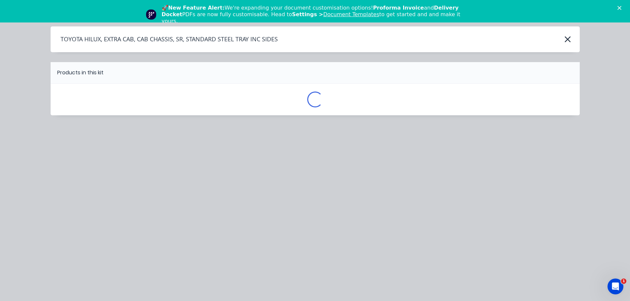
scroll to position [0, 0]
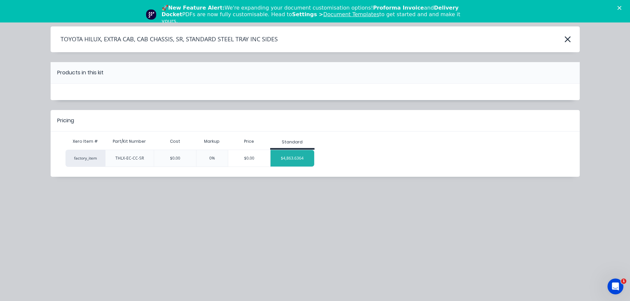
click at [295, 156] on div "$4,863.6364" at bounding box center [292, 158] width 44 height 17
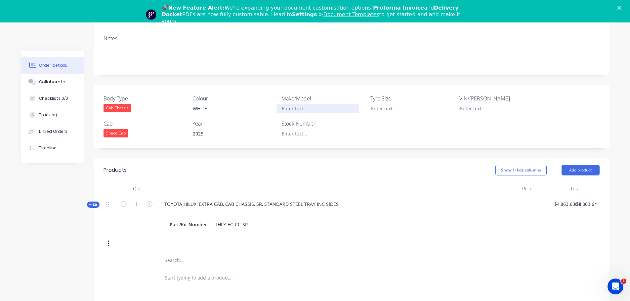
click at [310, 104] on div at bounding box center [317, 109] width 83 height 10
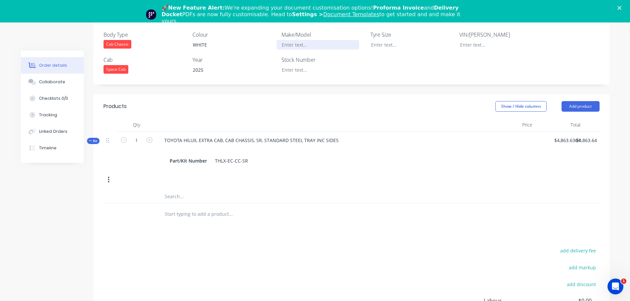
scroll to position [198, 0]
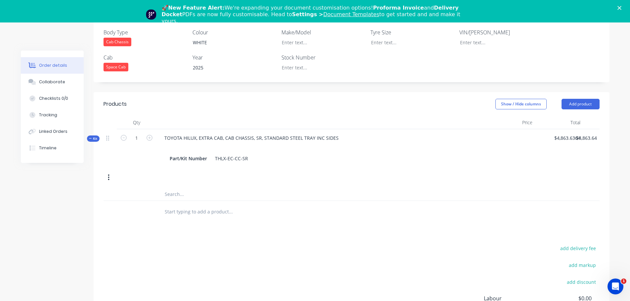
click at [190, 187] on input "text" at bounding box center [230, 193] width 132 height 13
click at [187, 205] on input "text" at bounding box center [230, 211] width 132 height 13
drag, startPoint x: 211, startPoint y: 203, endPoint x: 186, endPoint y: 201, distance: 25.5
click at [186, 205] on input "COLOUR: WHITE - 040 POWDERCOATED" at bounding box center [230, 211] width 132 height 13
click at [231, 205] on input "COLOUR: POWDERCOATED" at bounding box center [230, 211] width 132 height 13
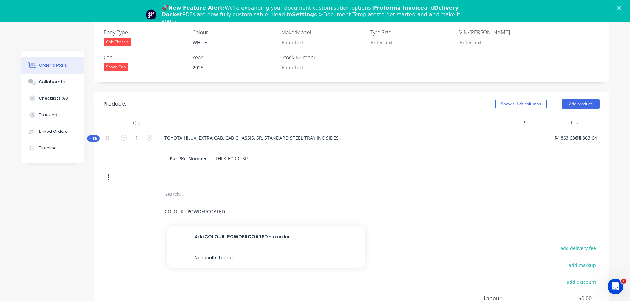
paste input "WHITE - 040"
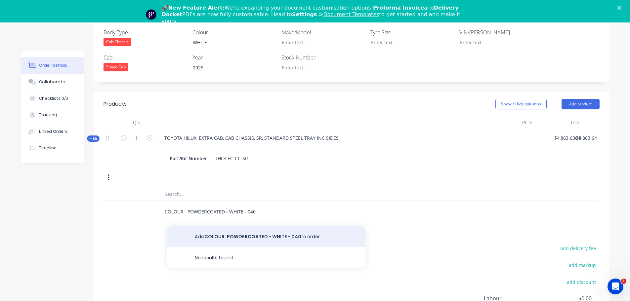
type input "COLOUR: POWDERCOATED - WHITE - 040"
click at [242, 229] on button "Add COLOUR: POWDERCOATED - WHITE - 040 to order" at bounding box center [266, 236] width 198 height 21
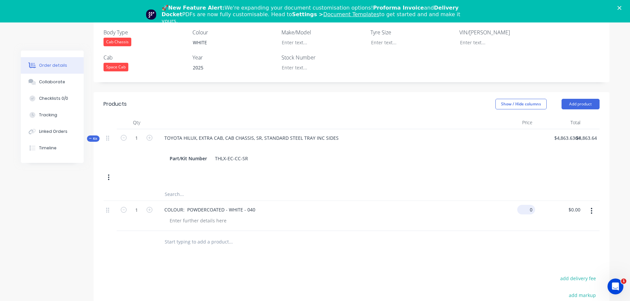
click at [526, 205] on div "0 $0.00" at bounding box center [526, 210] width 18 height 10
type input "$0.00"
click at [172, 235] on input "text" at bounding box center [230, 241] width 132 height 13
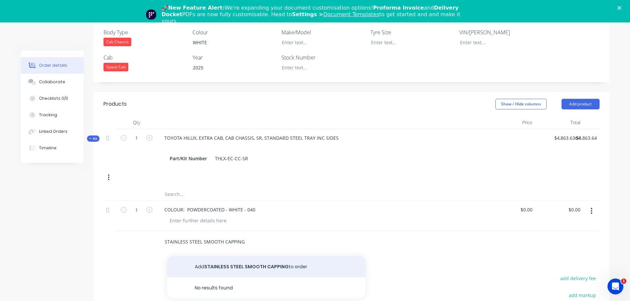
type input "STAINLESS STEEL SMOOTH CAPPING"
click at [266, 260] on button "Add STAINLESS STEEL SMOOTH CAPPING to order" at bounding box center [266, 266] width 198 height 21
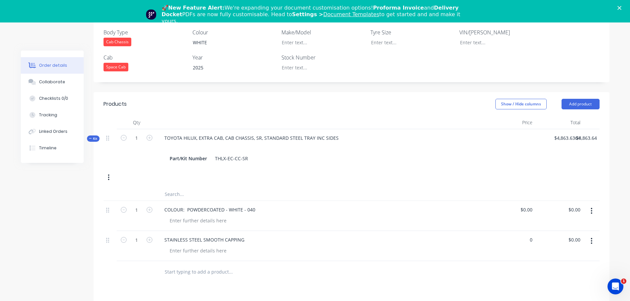
click at [523, 231] on div "0 $0.00" at bounding box center [511, 246] width 48 height 30
type input "$200.00"
click at [179, 265] on input "text" at bounding box center [230, 271] width 132 height 13
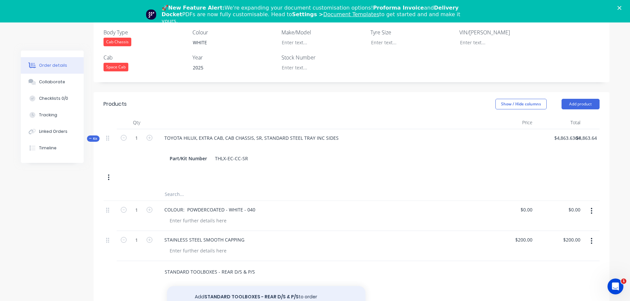
type input "STANDARD TOOLBOXES - REAR D/S & P/S"
click at [219, 286] on button "Add STANDARD TOOLBOXES - REAR D/S & P/S to order" at bounding box center [266, 296] width 198 height 21
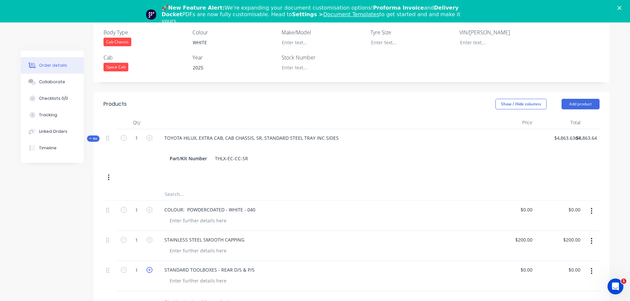
click at [151, 267] on icon "button" at bounding box center [149, 270] width 6 height 6
type input "2"
click at [526, 265] on div "0 $0.00" at bounding box center [526, 270] width 18 height 10
type input "$545.45"
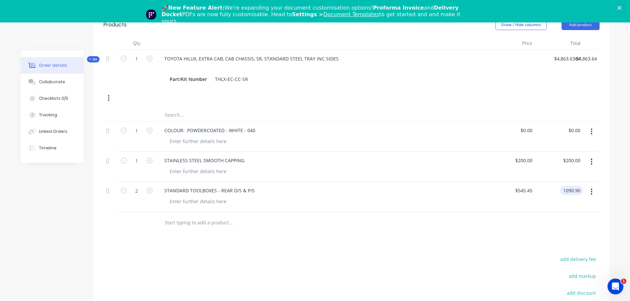
scroll to position [330, 0]
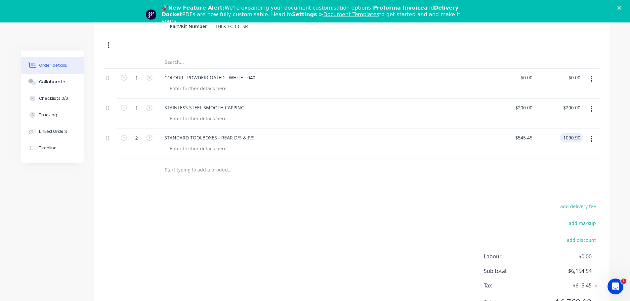
type input "$1,090.90"
click at [190, 164] on input "text" at bounding box center [230, 169] width 132 height 13
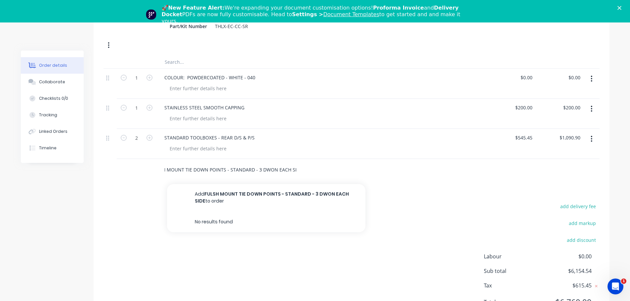
scroll to position [0, 16]
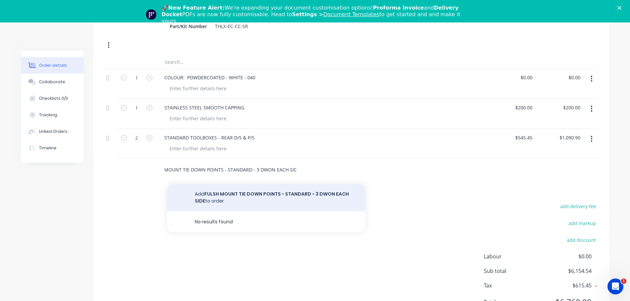
type input "FULSH MOUNT TIE DOWN POINTS - STANDARD - 3 DWON EACH SIDE"
click at [254, 184] on button "Add FULSH MOUNT TIE DOWN POINTS - STANDARD - 3 DWON EACH SIDE to order" at bounding box center [266, 197] width 198 height 27
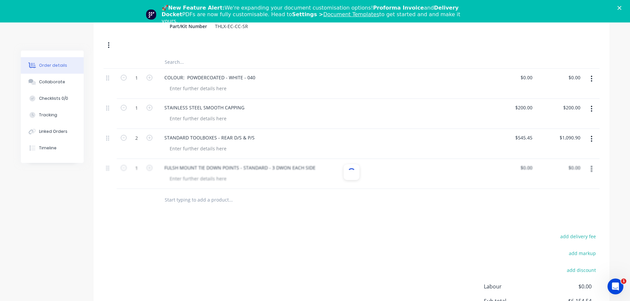
scroll to position [0, 0]
click at [147, 165] on icon "button" at bounding box center [149, 168] width 6 height 6
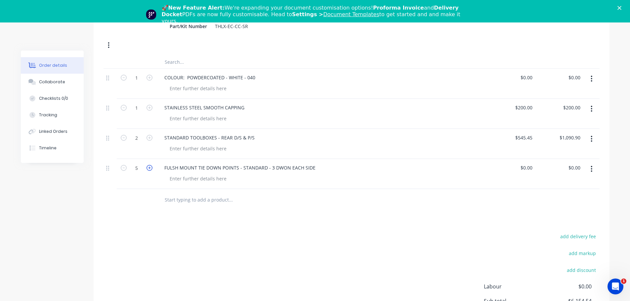
click at [147, 165] on icon "button" at bounding box center [149, 168] width 6 height 6
type input "6"
click at [279, 163] on div "FULSH MOUNT TIE DOWN POINTS - STANDARD - 3 DWON EACH SIDE" at bounding box center [240, 168] width 162 height 10
click at [280, 163] on div "FULSH MOUNT TIE DOWN POINTS - STANDARD - 3 DON EACH SIDE" at bounding box center [237, 168] width 157 height 10
click at [172, 163] on div "FULSH MOUNT TIE DOWN POINTS - STANDARD - 3 DOWN EACH SIDE" at bounding box center [240, 168] width 162 height 10
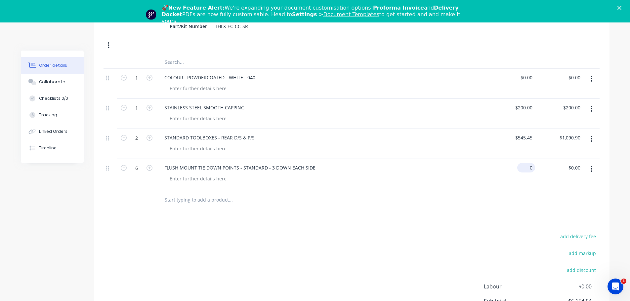
click at [525, 163] on div "0 $0.00" at bounding box center [526, 168] width 18 height 10
type input "$63.64"
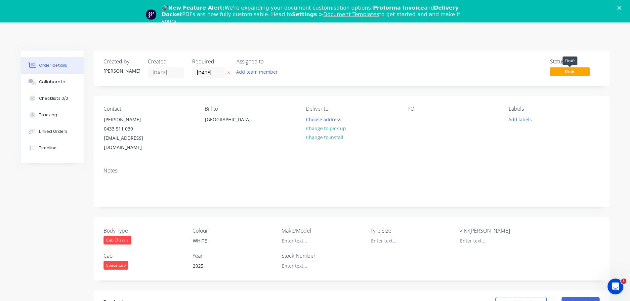
type input "$381.84"
click at [575, 72] on span "Draft" at bounding box center [570, 71] width 40 height 8
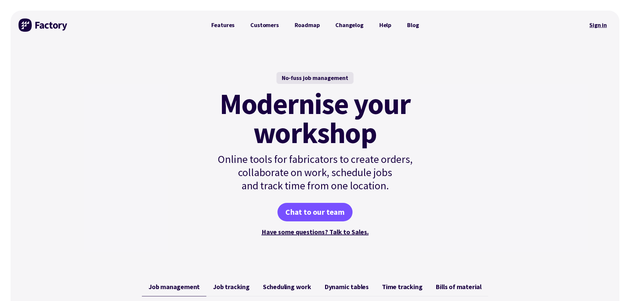
click at [596, 25] on link "Sign in" at bounding box center [597, 25] width 27 height 15
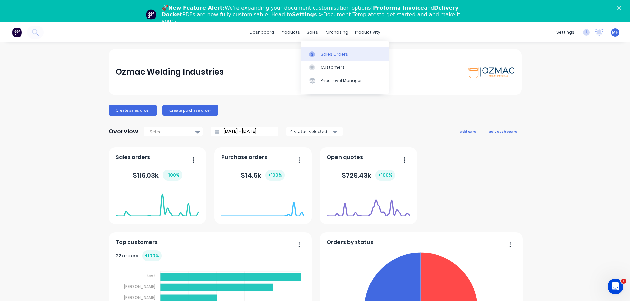
click at [323, 55] on div "Sales Orders" at bounding box center [334, 54] width 27 height 6
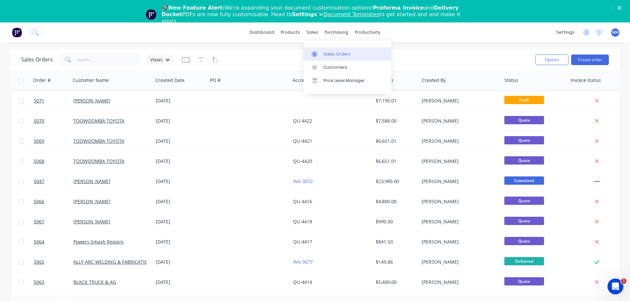
click at [324, 52] on div "Sales Orders" at bounding box center [336, 54] width 27 height 6
click at [596, 59] on button "Create order" at bounding box center [590, 60] width 38 height 11
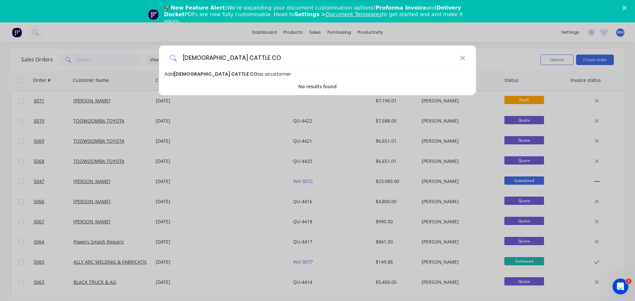
type input "[DEMOGRAPHIC_DATA] CATTLE CO"
click at [222, 73] on span "[DEMOGRAPHIC_DATA] CATTLE CO" at bounding box center [216, 74] width 84 height 7
select select "AU"
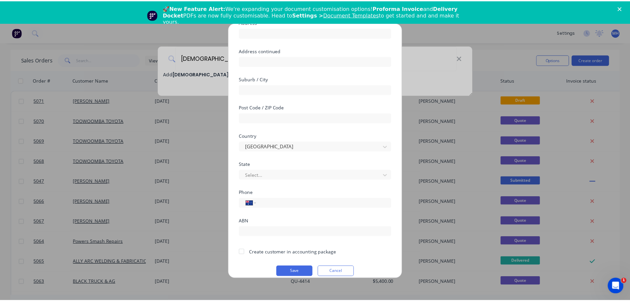
scroll to position [67, 0]
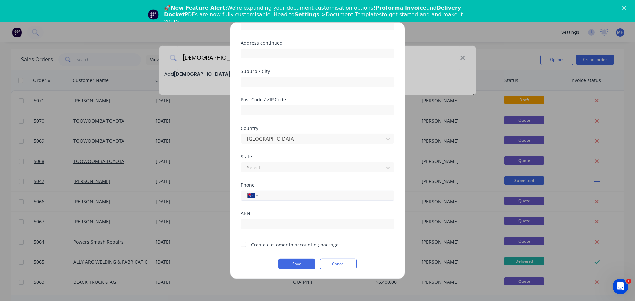
click at [267, 196] on input "tel" at bounding box center [324, 196] width 125 height 8
type input "0417 190 376"
click at [244, 246] on div at bounding box center [243, 244] width 13 height 13
click at [297, 265] on button "Save" at bounding box center [296, 263] width 36 height 11
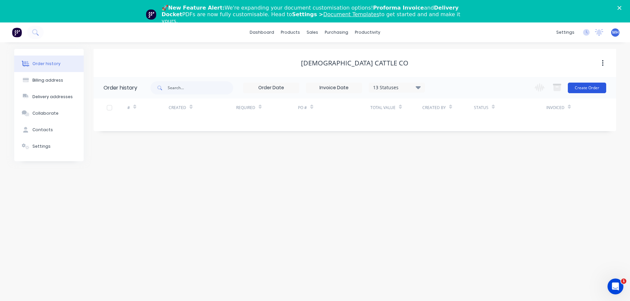
click at [580, 87] on button "Create Order" at bounding box center [586, 88] width 38 height 11
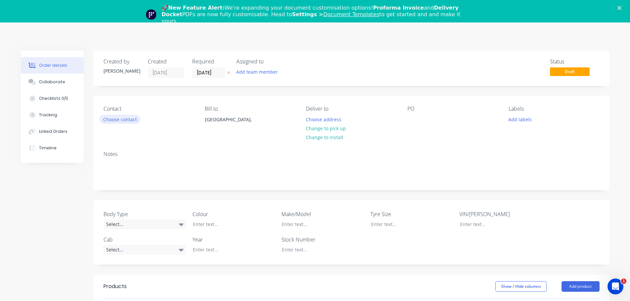
click at [130, 120] on button "Choose contact" at bounding box center [119, 119] width 41 height 9
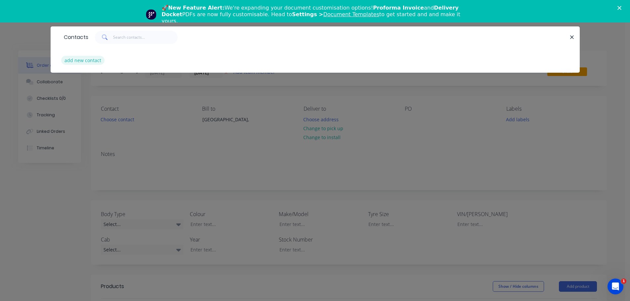
click at [69, 60] on button "add new contact" at bounding box center [83, 60] width 44 height 9
select select "AU"
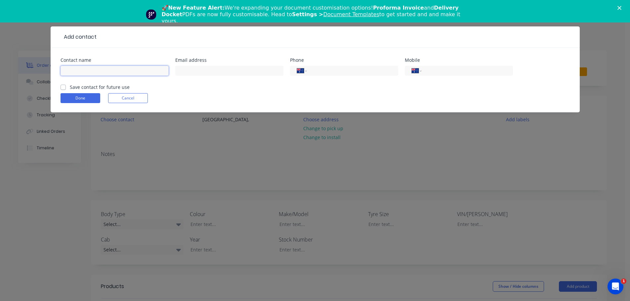
click at [98, 70] on input "text" at bounding box center [114, 71] width 108 height 10
type input "Garth Christiansen"
type input "christensencattle@gmail.com"
click at [435, 74] on input "tel" at bounding box center [465, 71] width 79 height 8
type input "0417 190 376"
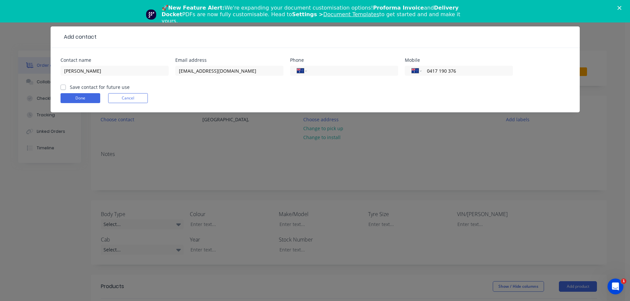
click at [70, 88] on label "Save contact for future use" at bounding box center [100, 87] width 60 height 7
click at [64, 88] on input "Save contact for future use" at bounding box center [62, 87] width 5 height 6
checkbox input "true"
click at [82, 98] on button "Done" at bounding box center [80, 98] width 40 height 10
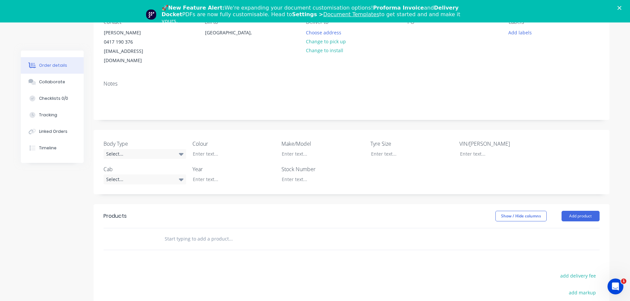
scroll to position [132, 0]
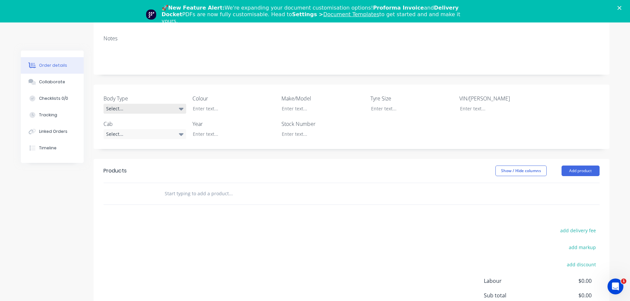
click at [140, 104] on div "Select..." at bounding box center [144, 109] width 83 height 10
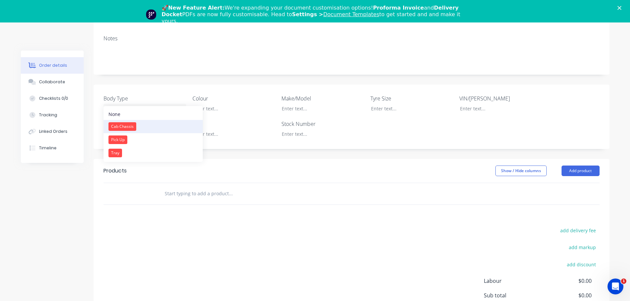
click at [138, 131] on button "Cab Chassis" at bounding box center [152, 126] width 99 height 13
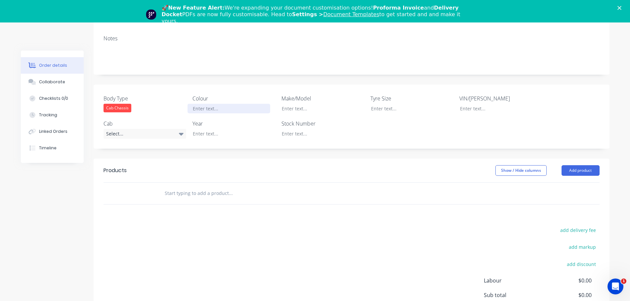
click at [226, 104] on div at bounding box center [228, 109] width 83 height 10
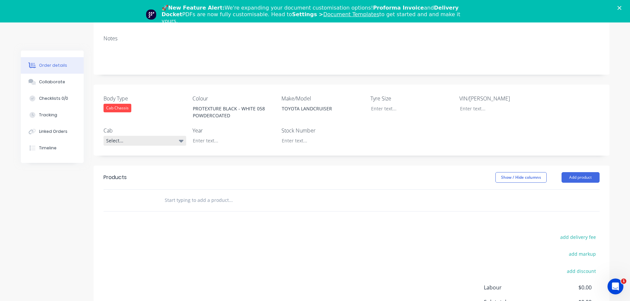
click at [171, 136] on div "Select..." at bounding box center [144, 141] width 83 height 10
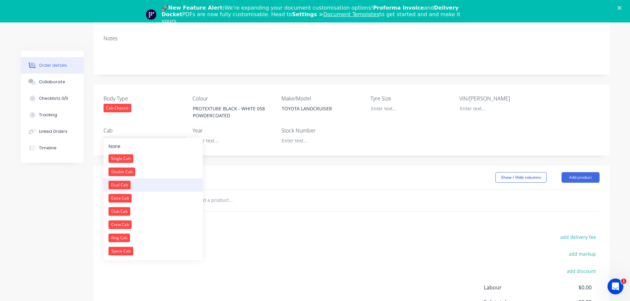
click at [153, 185] on button "Dual Cab" at bounding box center [152, 184] width 99 height 13
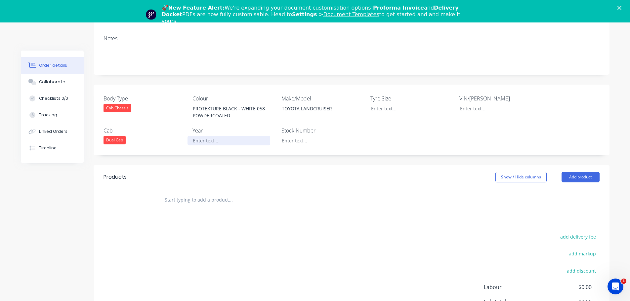
click at [220, 136] on div at bounding box center [228, 141] width 83 height 10
click at [589, 172] on button "Add product" at bounding box center [580, 177] width 38 height 11
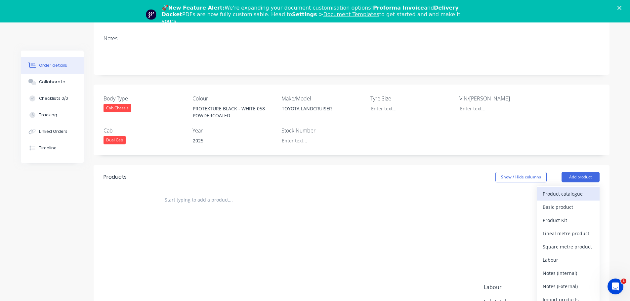
click at [580, 189] on div "Product catalogue" at bounding box center [567, 194] width 51 height 10
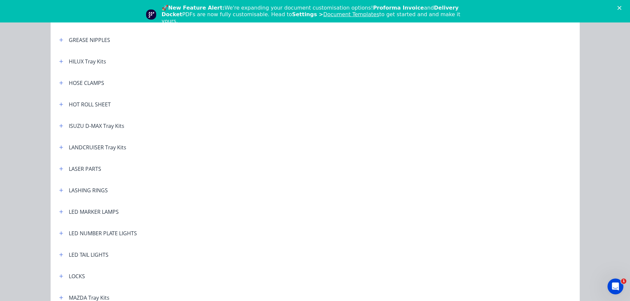
scroll to position [506, 0]
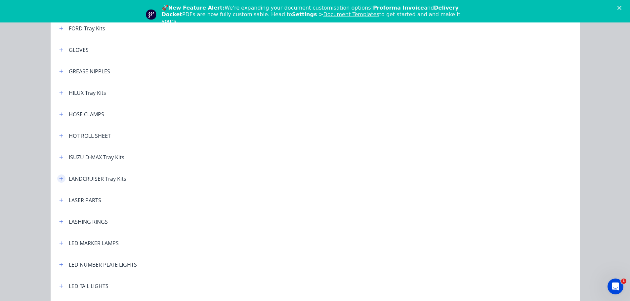
click at [61, 176] on button "button" at bounding box center [61, 178] width 8 height 8
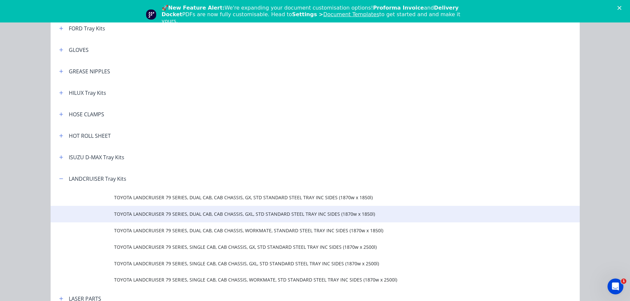
click at [226, 217] on span "TOYOTA LANDCRUISER 79 SERIES, DUAL CAB, CAB CHASSIS, GXL, STD STANDARD STEEL TR…" at bounding box center [300, 214] width 372 height 7
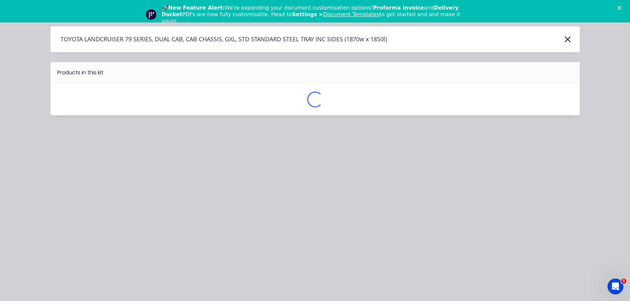
scroll to position [0, 0]
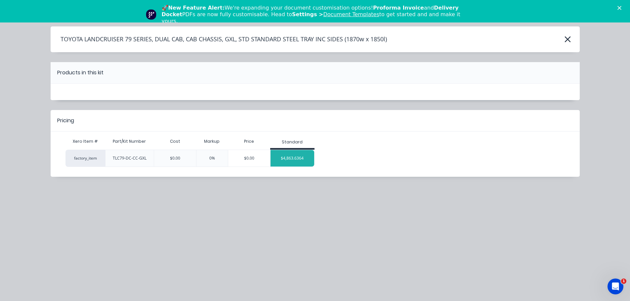
click at [303, 159] on div "$4,863.6364" at bounding box center [292, 158] width 44 height 17
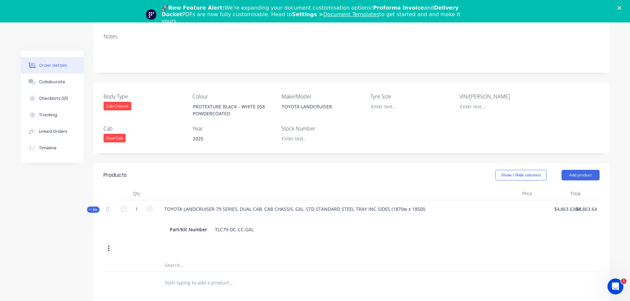
scroll to position [198, 0]
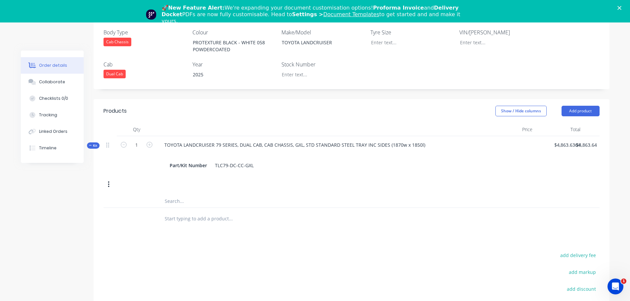
click at [191, 212] on input "text" at bounding box center [230, 218] width 132 height 13
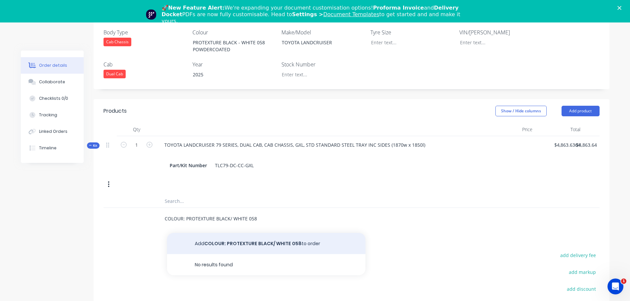
type input "COLOUR: PROTEXTURE BLACK/ WHITE 058"
click at [250, 233] on button "Add COLOUR: PROTEXTURE BLACK/ WHITE 058 to order" at bounding box center [266, 243] width 198 height 21
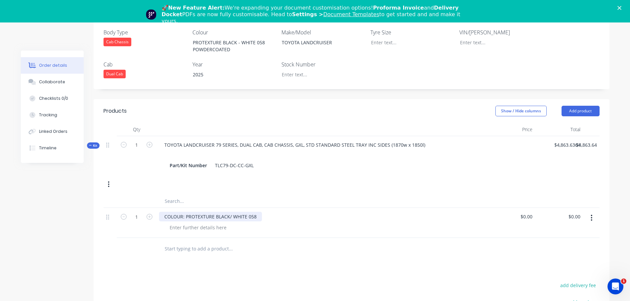
click at [256, 212] on div "COLOUR: PROTEXTURE BLACK/ WHITE 058" at bounding box center [210, 217] width 103 height 10
type input "$1,000.00"
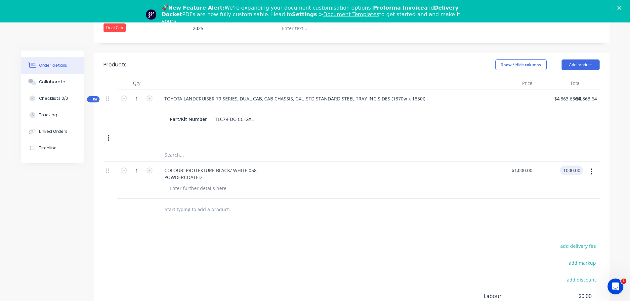
scroll to position [308, 0]
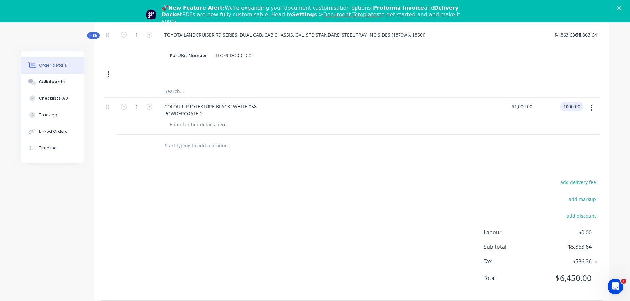
type input "$1,000.00"
click at [183, 139] on input "text" at bounding box center [230, 145] width 132 height 13
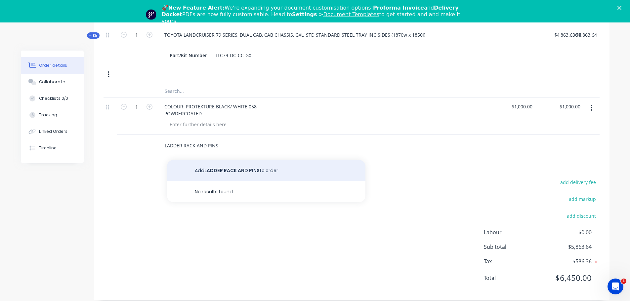
type input "LADDER RACK AND PINS"
click at [229, 164] on button "Add LADDER RACK AND PINS to order" at bounding box center [266, 170] width 198 height 21
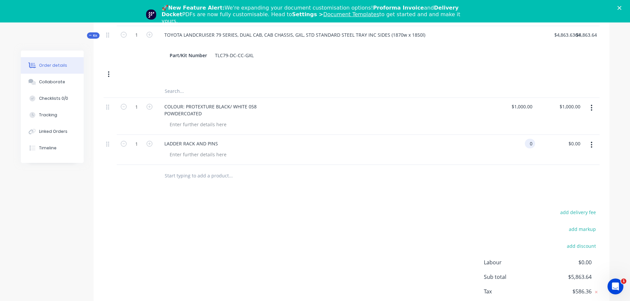
click at [527, 139] on div "0 0" at bounding box center [531, 144] width 8 height 10
type input "$636.36"
click at [192, 169] on input "text" at bounding box center [230, 175] width 132 height 13
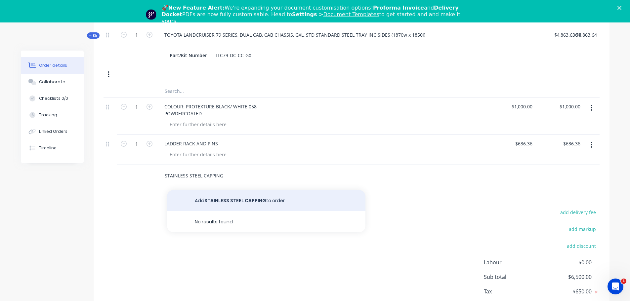
type input "STAINLESS STEEL CAPPING"
click at [243, 191] on button "Add STAINLESS STEEL CAPPING to order" at bounding box center [266, 200] width 198 height 21
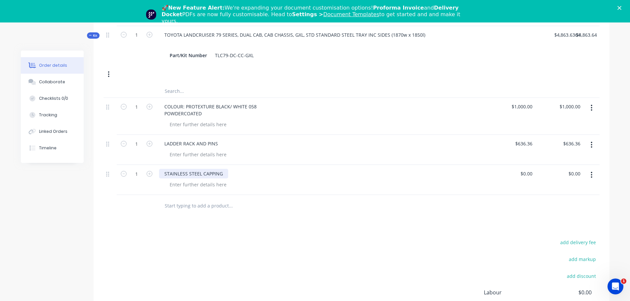
click at [203, 169] on div "STAINLESS STEEL CAPPING" at bounding box center [193, 174] width 69 height 10
click at [244, 169] on div "STAINLESS STEEL SMOOTH CAPPING" at bounding box center [204, 174] width 91 height 10
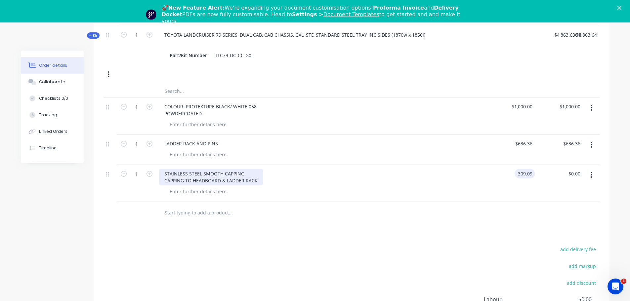
type input "$309.09"
click at [175, 206] on input "text" at bounding box center [230, 212] width 132 height 13
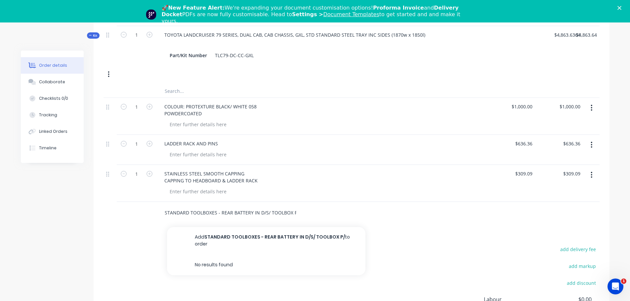
scroll to position [0, 2]
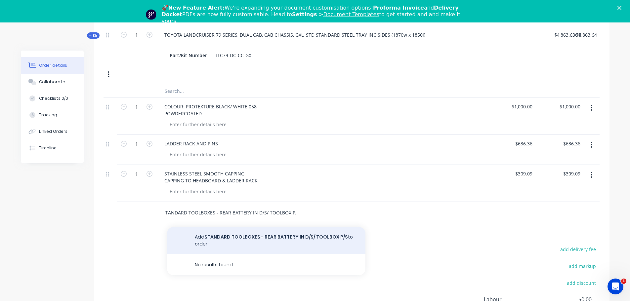
type input "STANDARD TOOLBOXES - REAR BATTERY IN D/S/ TOOLBOX P/S"
click at [226, 230] on button "Add STANDARD TOOLBOXES - REAR BATTERY IN D/S/ TOOLBOX P/S to order" at bounding box center [266, 240] width 198 height 27
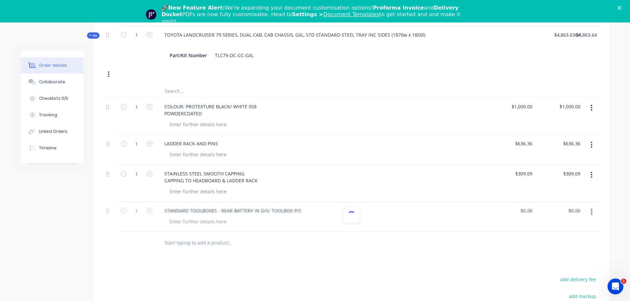
scroll to position [0, 0]
click at [151, 208] on icon "button" at bounding box center [149, 211] width 6 height 6
type input "2"
click at [524, 202] on div "0 $0.00" at bounding box center [511, 217] width 48 height 30
type input "$545.45"
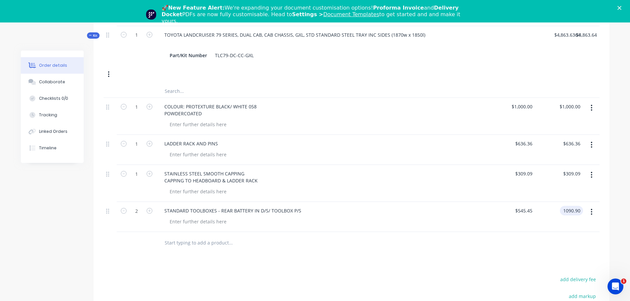
type input "$1,090.90"
click at [211, 236] on input "text" at bounding box center [230, 242] width 132 height 13
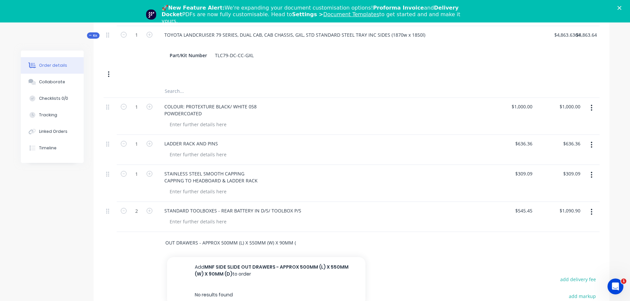
scroll to position [0, 37]
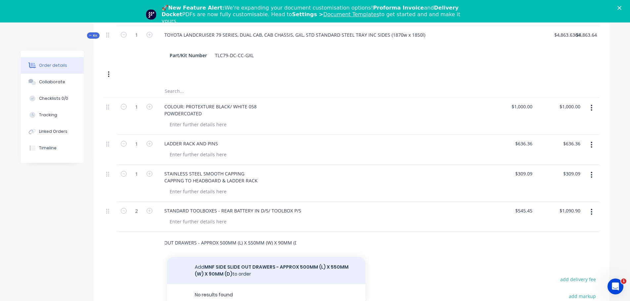
type input "MNF SIDE SLIDE OUT DRAWERS - APPROX 500MM (L) X 550MM (W) X 90MM (D)"
click at [230, 259] on button "Add MNF SIDE SLIDE OUT DRAWERS - APPROX 500MM (L) X 550MM (W) X 90MM (D) to ord…" at bounding box center [266, 270] width 198 height 27
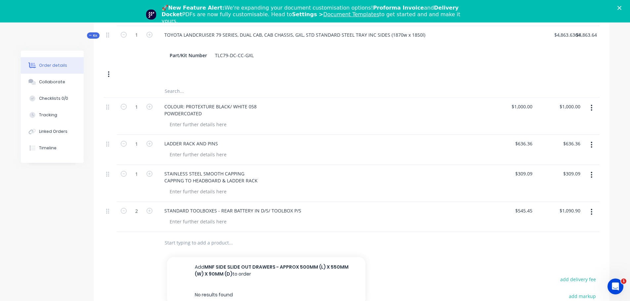
scroll to position [0, 0]
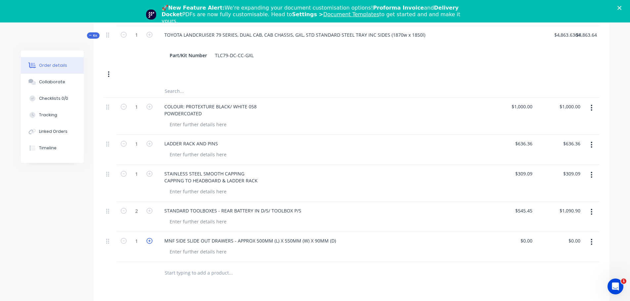
click at [151, 238] on icon "button" at bounding box center [149, 241] width 6 height 6
type input "2"
click at [530, 236] on input "0" at bounding box center [527, 241] width 15 height 10
type input "$909.91"
type input "$1,819.82"
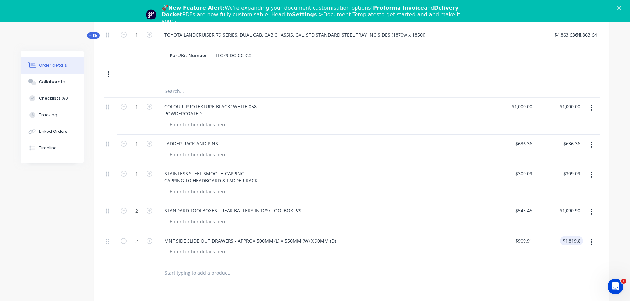
click at [174, 266] on input "text" at bounding box center [230, 272] width 132 height 13
type input "S"
type input "C"
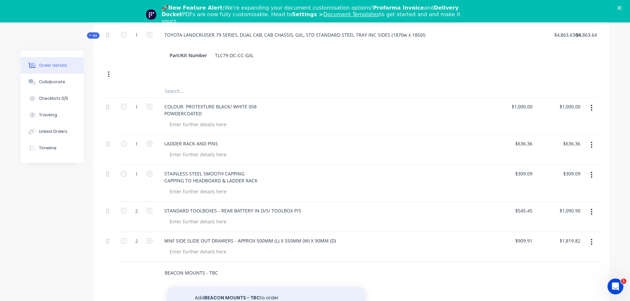
type input "BEACON MOUNTS - TBC"
click at [232, 290] on button "Add BEACON MOUNTS - TBC to order" at bounding box center [266, 297] width 198 height 21
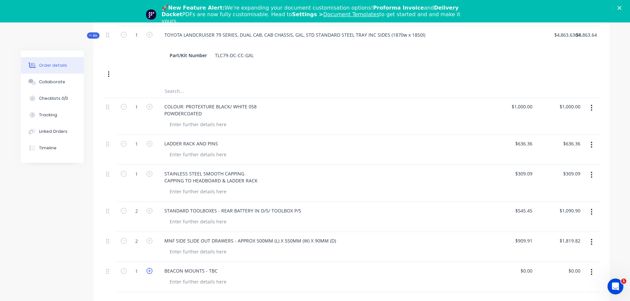
click at [151, 268] on icon "button" at bounding box center [149, 271] width 6 height 6
type input "2"
click at [526, 266] on div "0 $0.00" at bounding box center [526, 271] width 18 height 10
type input "$72.73"
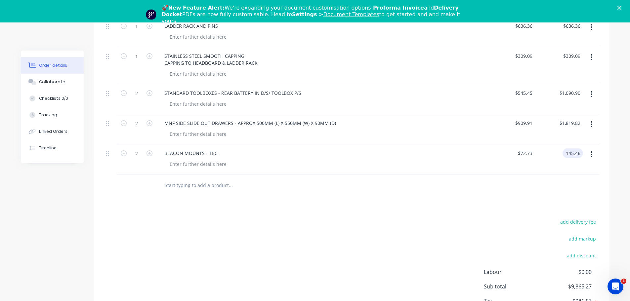
scroll to position [441, 0]
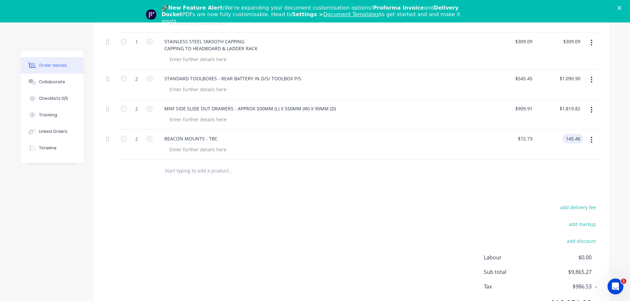
type input "$145.46"
click at [178, 164] on input "text" at bounding box center [230, 170] width 132 height 13
click at [203, 164] on input "DIESEL TANK IN HADBOARD" at bounding box center [230, 170] width 132 height 13
type input "DIESEL TANK IN HEADBOARD"
click at [219, 186] on div "Products Show / Hide columns Add product Qty Price Total Kit 1 TOYOTA LANDCRUIS…" at bounding box center [352, 91] width 516 height 469
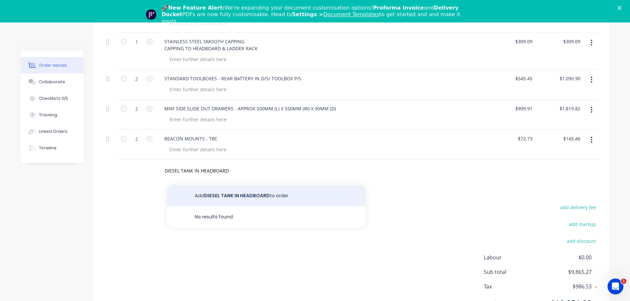
click at [220, 186] on button "Add DIESEL TANK IN HEADBOARD to order" at bounding box center [266, 195] width 198 height 21
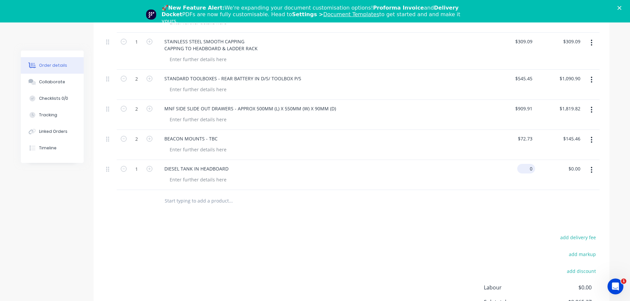
click at [526, 164] on div "0 $0.00" at bounding box center [526, 169] width 18 height 10
type input "$2,181.82"
click at [186, 194] on input "text" at bounding box center [230, 200] width 132 height 13
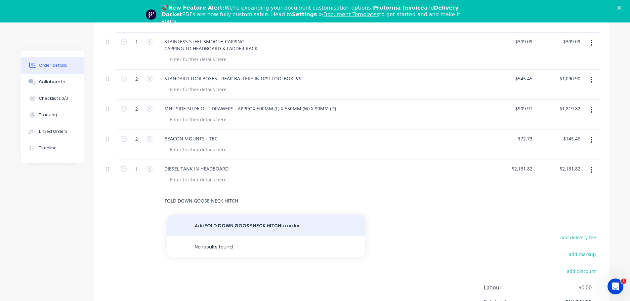
type input "FOLD DOWN GOOSE NECK HITCH"
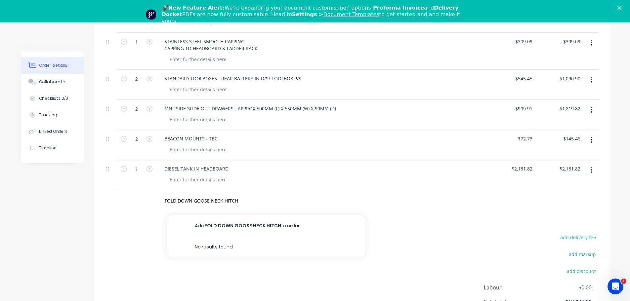
drag, startPoint x: 221, startPoint y: 215, endPoint x: 229, endPoint y: 214, distance: 8.6
click at [221, 215] on button "Add FOLD DOWN GOOSE NECK HITCH to order" at bounding box center [266, 225] width 198 height 21
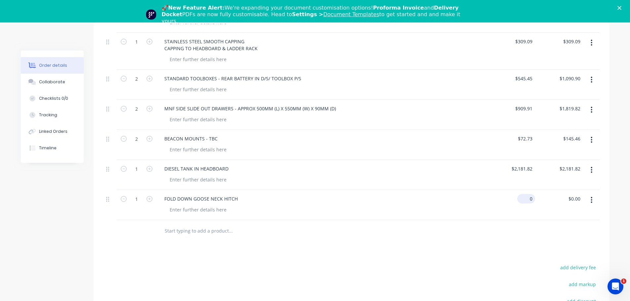
click at [529, 194] on input "0" at bounding box center [527, 199] width 15 height 10
type input "$2,272.73"
click at [190, 224] on input "text" at bounding box center [230, 230] width 132 height 13
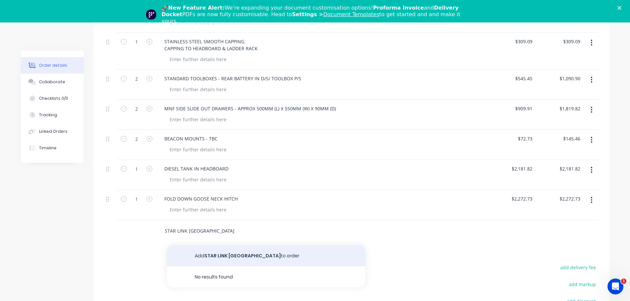
type input "STAR LINK MOUNT BRACKET"
click at [208, 245] on button "Add STAR LINK MOUNT BRACKET to order" at bounding box center [266, 255] width 198 height 21
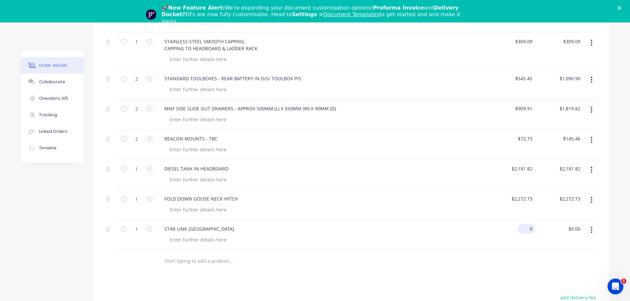
click at [529, 224] on input "0" at bounding box center [527, 229] width 15 height 10
type input "$90.91"
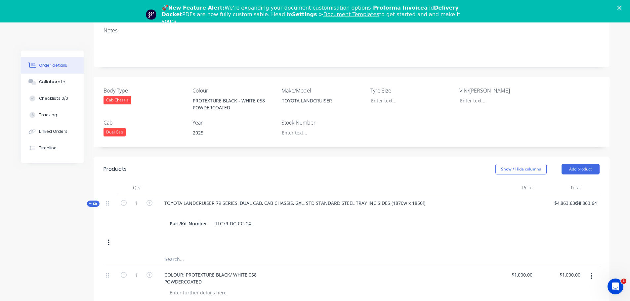
scroll to position [0, 0]
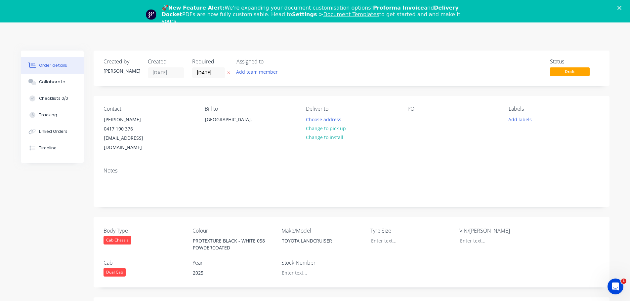
type input "90.91"
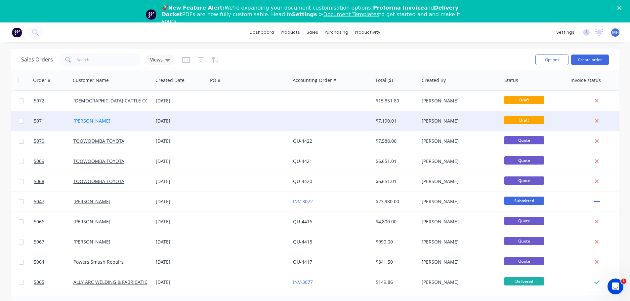
click at [79, 121] on link "[PERSON_NAME]" at bounding box center [91, 121] width 37 height 6
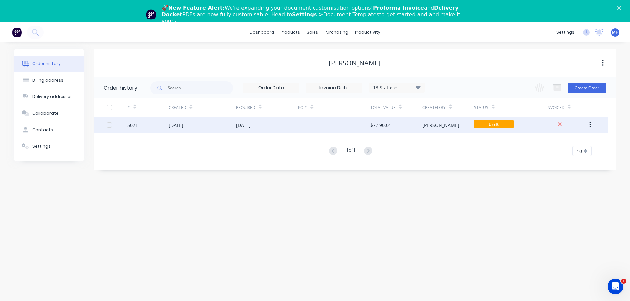
click at [251, 125] on div "[DATE]" at bounding box center [243, 125] width 15 height 7
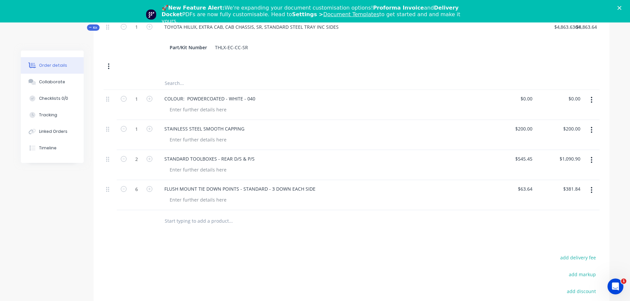
scroll to position [252, 0]
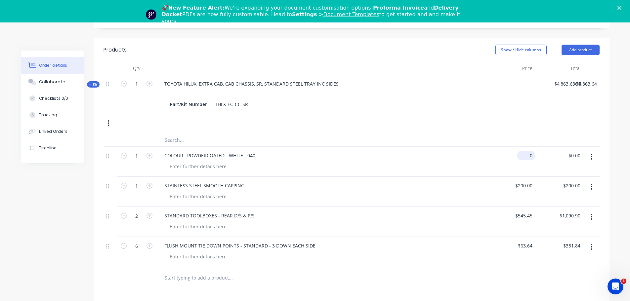
click at [525, 151] on div "0 $0.00" at bounding box center [526, 156] width 18 height 10
type input "$1,000.00"
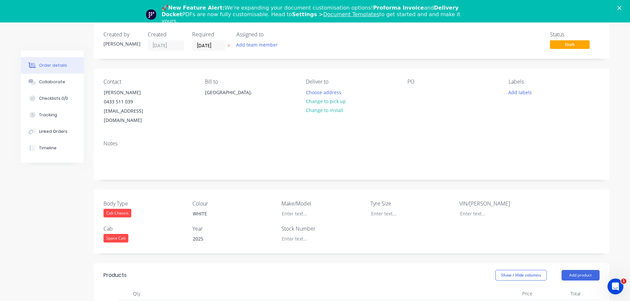
scroll to position [0, 0]
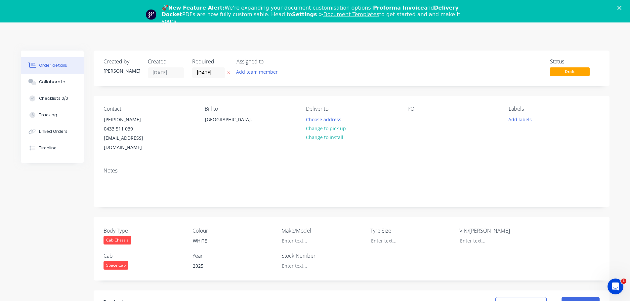
type input "$1,000.00"
click at [568, 72] on span "Draft" at bounding box center [570, 71] width 40 height 8
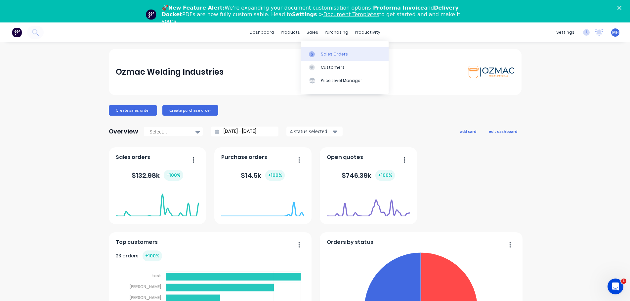
click at [318, 56] on div at bounding box center [314, 54] width 10 height 6
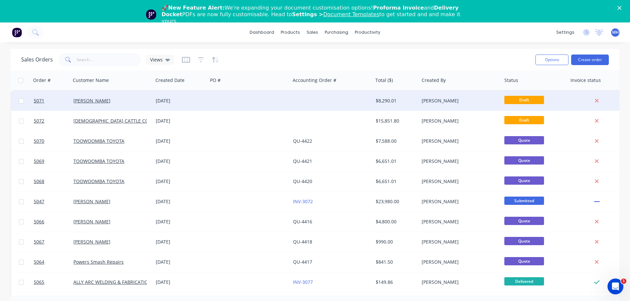
click at [523, 100] on span "Draft" at bounding box center [524, 100] width 40 height 8
click at [523, 99] on span "Draft" at bounding box center [524, 100] width 40 height 8
click at [441, 98] on div "[PERSON_NAME]" at bounding box center [457, 100] width 73 height 7
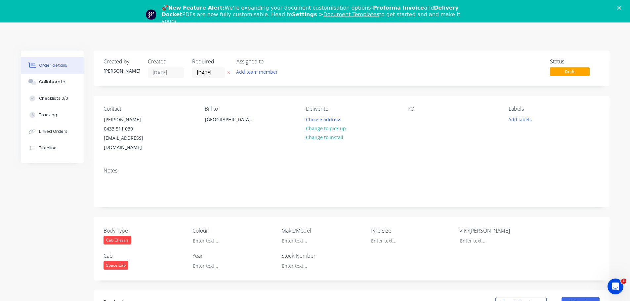
type input "$4,863.6364"
type input "$4,863.64"
type input "$1,000.00"
type input "$200.00"
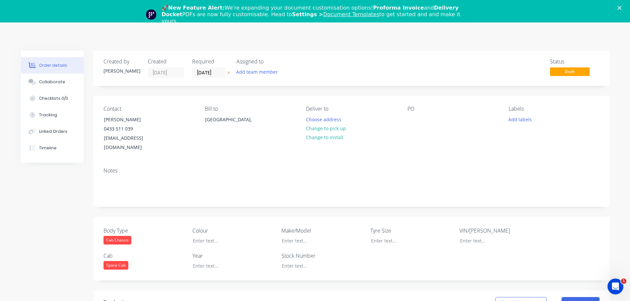
type input "$200.00"
type input "$545.45"
type input "$1,090.90"
type input "$63.64"
type input "$381.84"
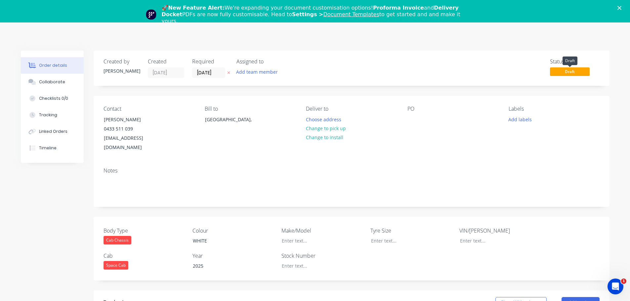
click at [556, 68] on span "Draft" at bounding box center [570, 71] width 40 height 8
click at [556, 71] on span "Draft" at bounding box center [570, 71] width 40 height 8
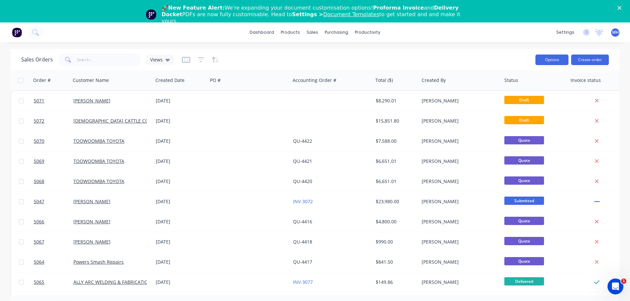
click at [547, 59] on button "Options" at bounding box center [551, 60] width 33 height 11
click at [503, 56] on div "Sales Orders Views" at bounding box center [275, 60] width 509 height 16
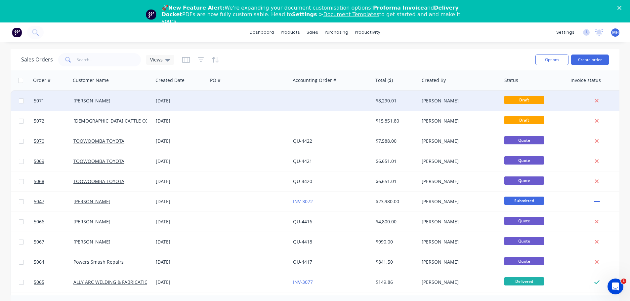
click at [393, 100] on div "$8,290.01" at bounding box center [394, 100] width 39 height 7
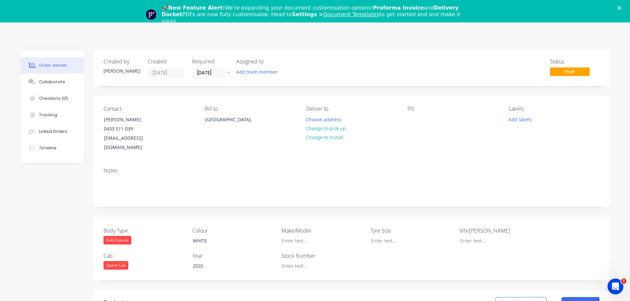
click at [557, 73] on span "Draft" at bounding box center [570, 71] width 40 height 8
click at [560, 72] on span "Draft" at bounding box center [570, 71] width 40 height 8
click at [623, 6] on div "🚀 New Feature Alert: We're expanding your document customisation options! Profo…" at bounding box center [315, 15] width 630 height 24
click at [621, 7] on icon "Close" at bounding box center [619, 8] width 4 height 4
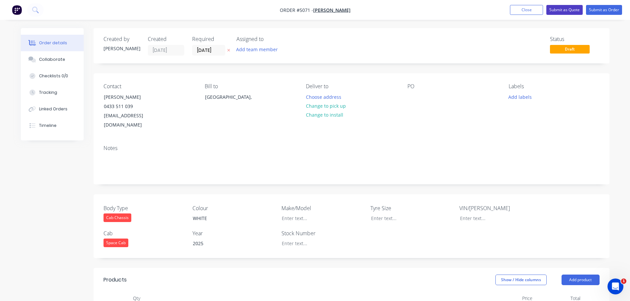
click at [573, 10] on button "Submit as Quote" at bounding box center [564, 10] width 36 height 10
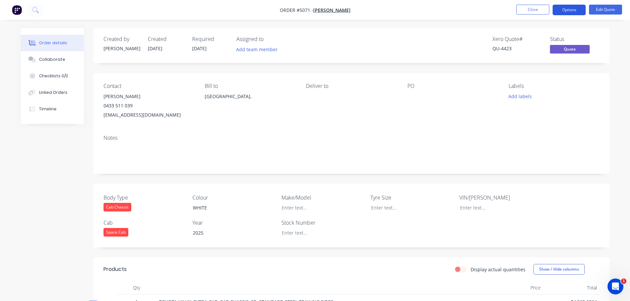
click at [560, 12] on button "Options" at bounding box center [568, 10] width 33 height 11
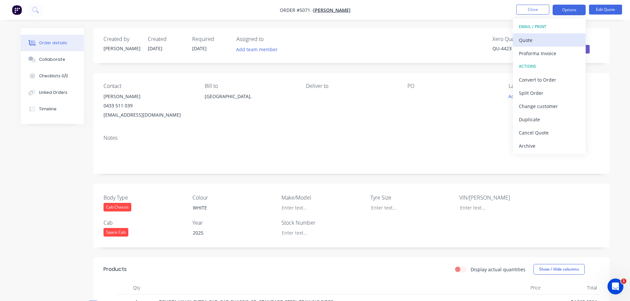
click at [538, 42] on div "Quote" at bounding box center [549, 40] width 61 height 10
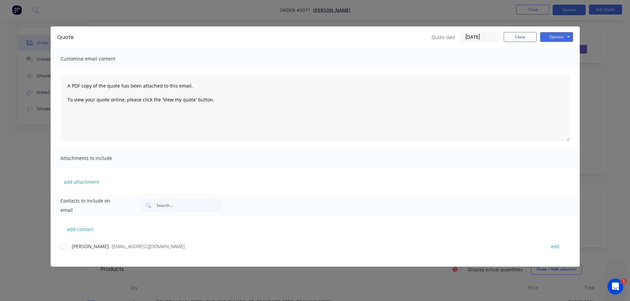
click at [66, 246] on div at bounding box center [63, 246] width 13 height 13
click at [556, 38] on button "Options" at bounding box center [556, 37] width 33 height 10
click at [558, 69] on button "Email" at bounding box center [561, 70] width 42 height 11
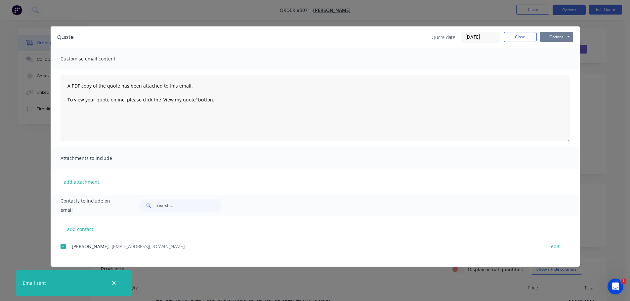
click at [561, 36] on button "Options" at bounding box center [556, 37] width 33 height 10
click at [564, 59] on button "Print" at bounding box center [561, 59] width 42 height 11
click at [522, 38] on button "Close" at bounding box center [519, 37] width 33 height 10
